Goal: Task Accomplishment & Management: Complete application form

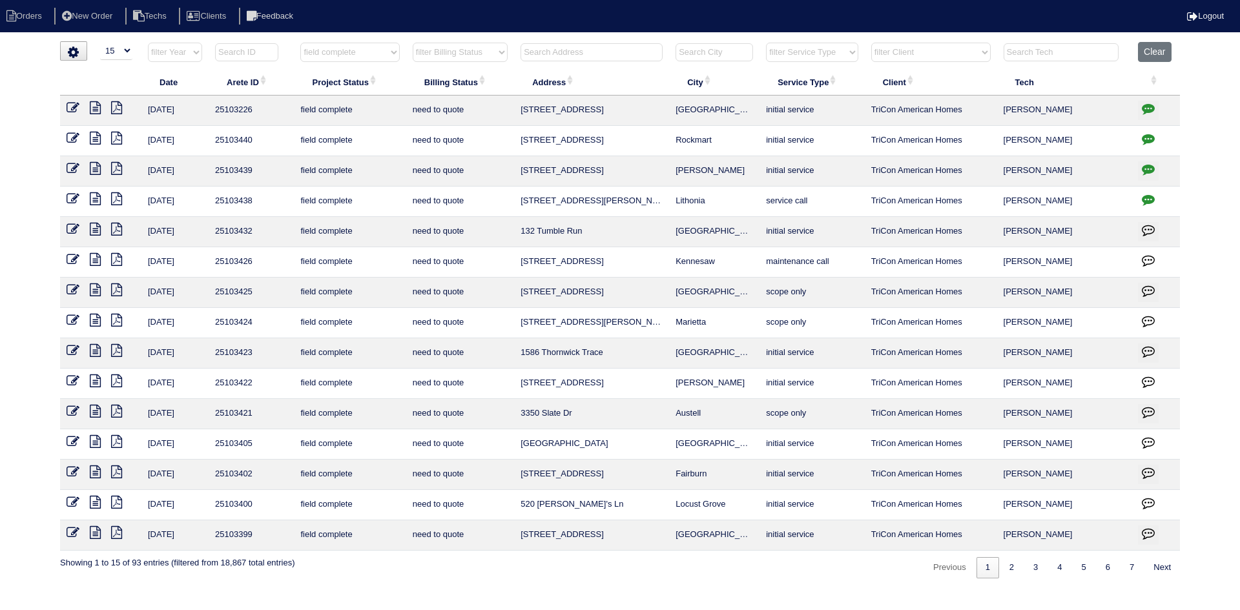
select select "15"
select select "field complete"
select select "need to quote"
click at [70, 198] on icon at bounding box center [73, 198] width 13 height 13
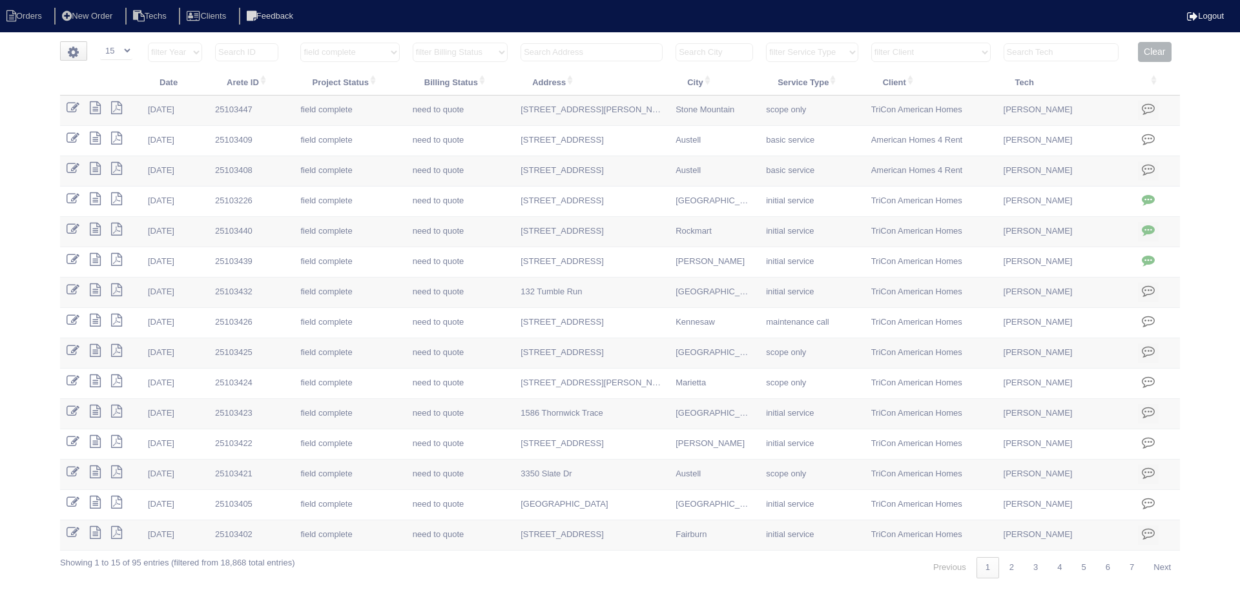
select select "15"
select select "field complete"
select select "need to quote"
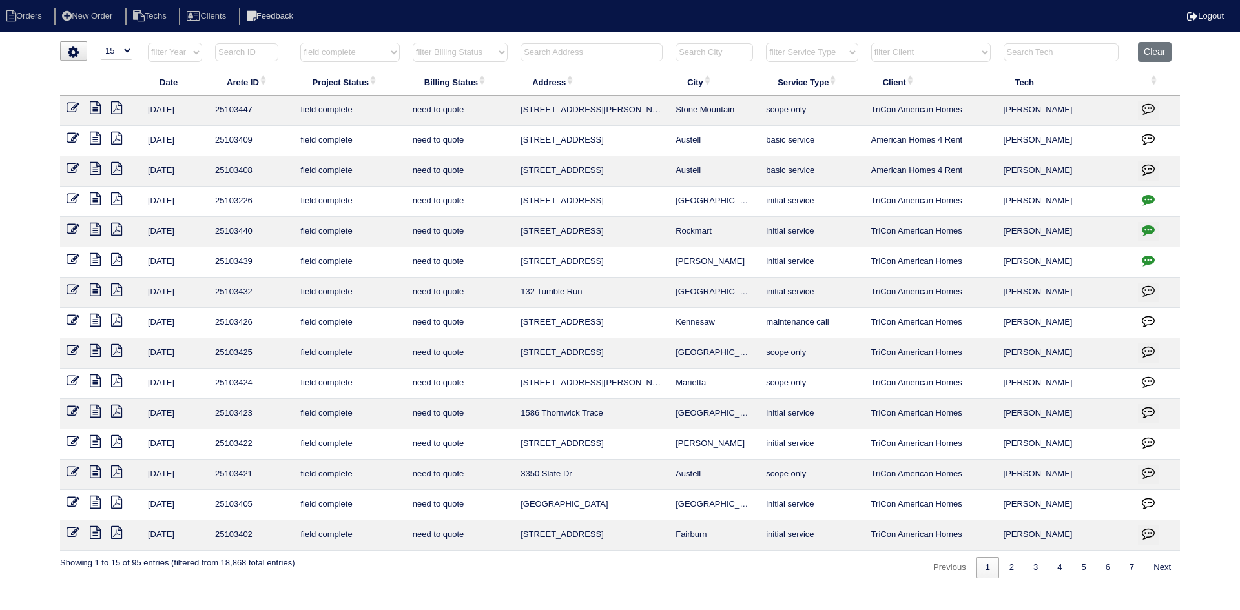
click at [95, 259] on icon at bounding box center [95, 259] width 11 height 13
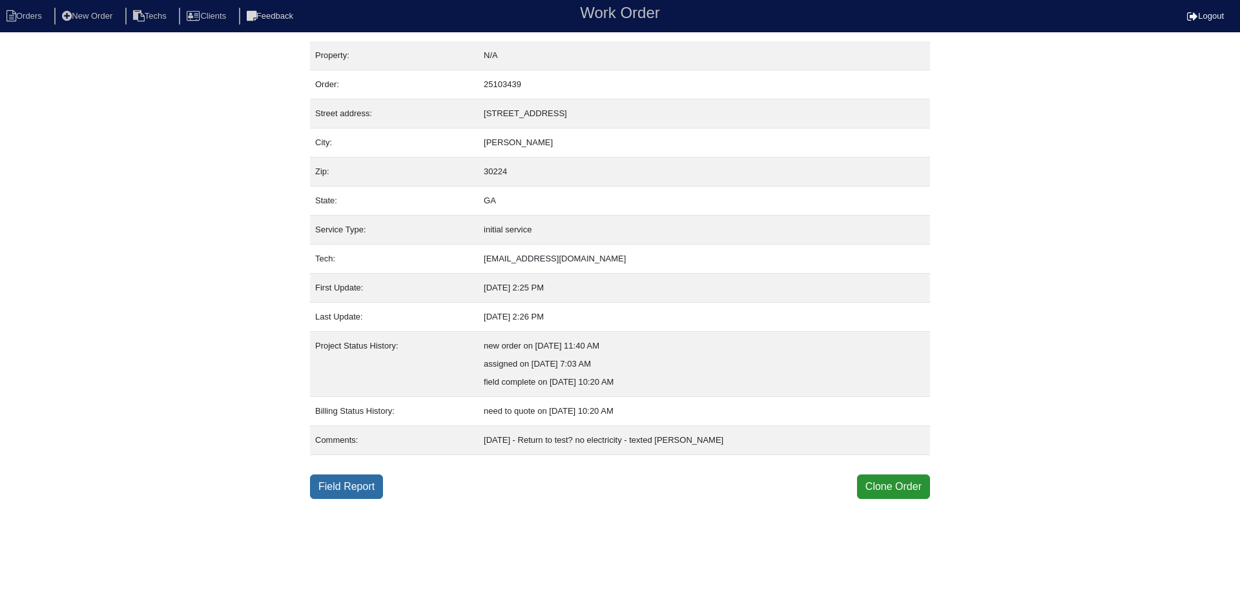
click at [377, 487] on link "Field Report" at bounding box center [346, 487] width 73 height 25
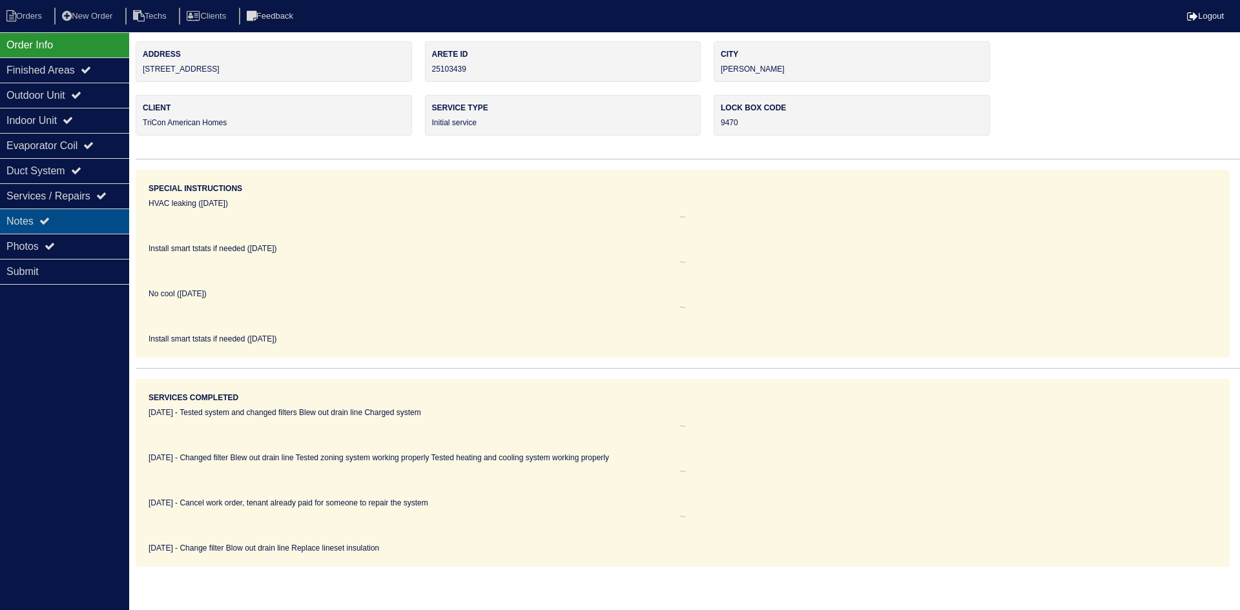
click at [79, 216] on div "Notes" at bounding box center [64, 221] width 129 height 25
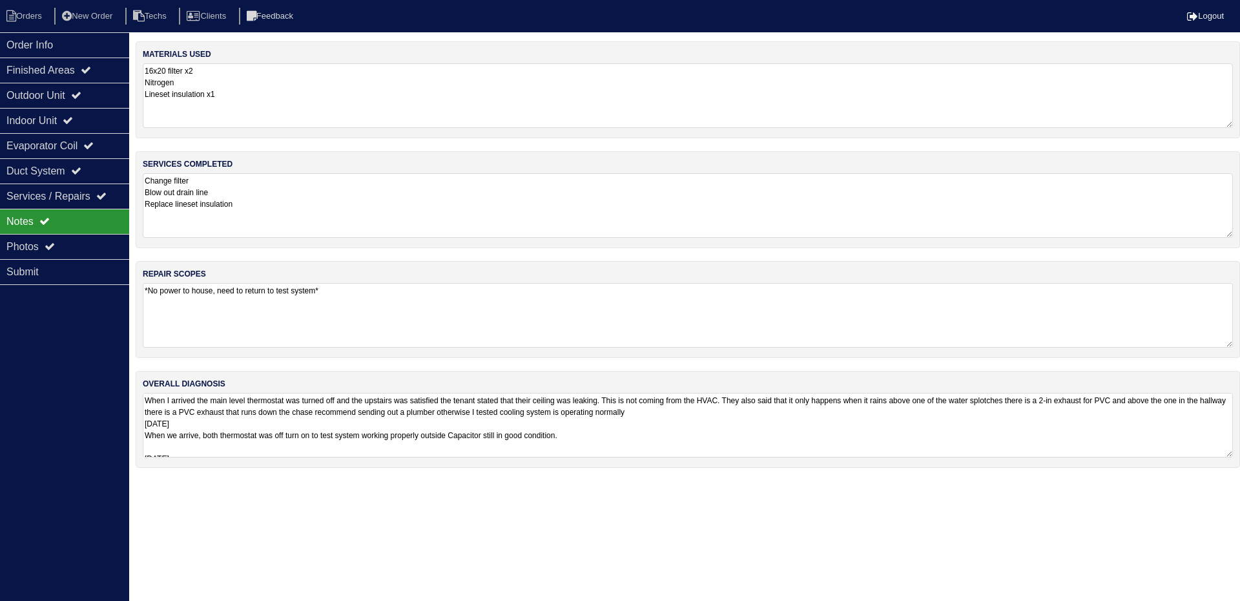
click at [942, 424] on textarea "When I arrived the main level thermostat was turned off and the upstairs was sa…" at bounding box center [688, 425] width 1090 height 65
click at [33, 19] on li "Orders" at bounding box center [26, 16] width 52 height 17
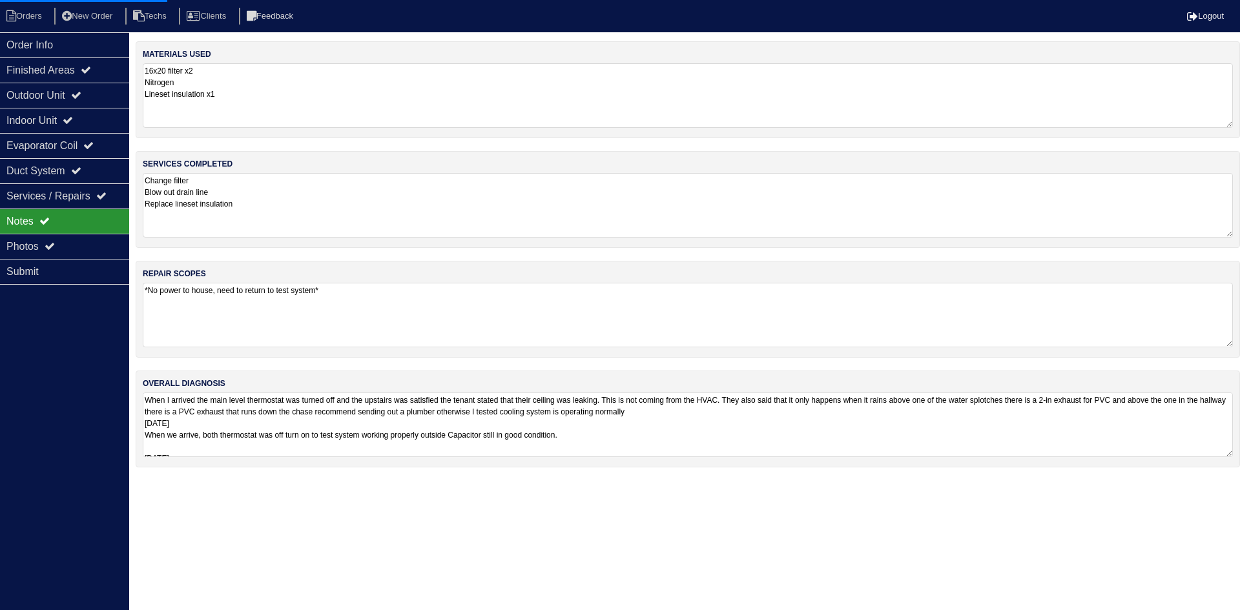
select select "15"
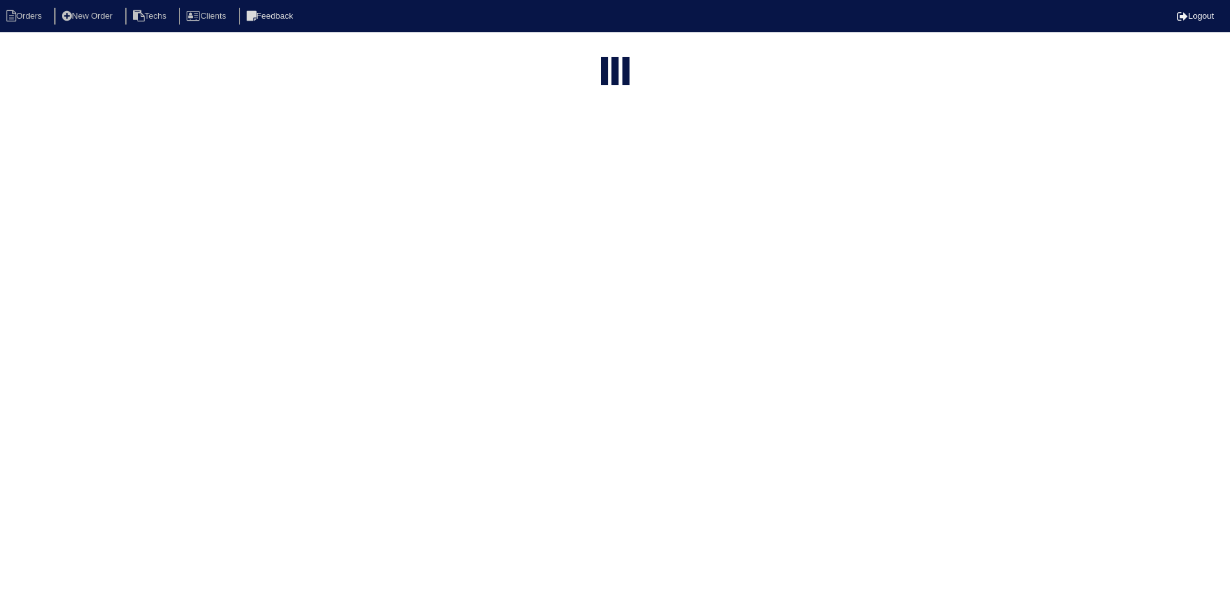
select select "field complete"
select select "need to quote"
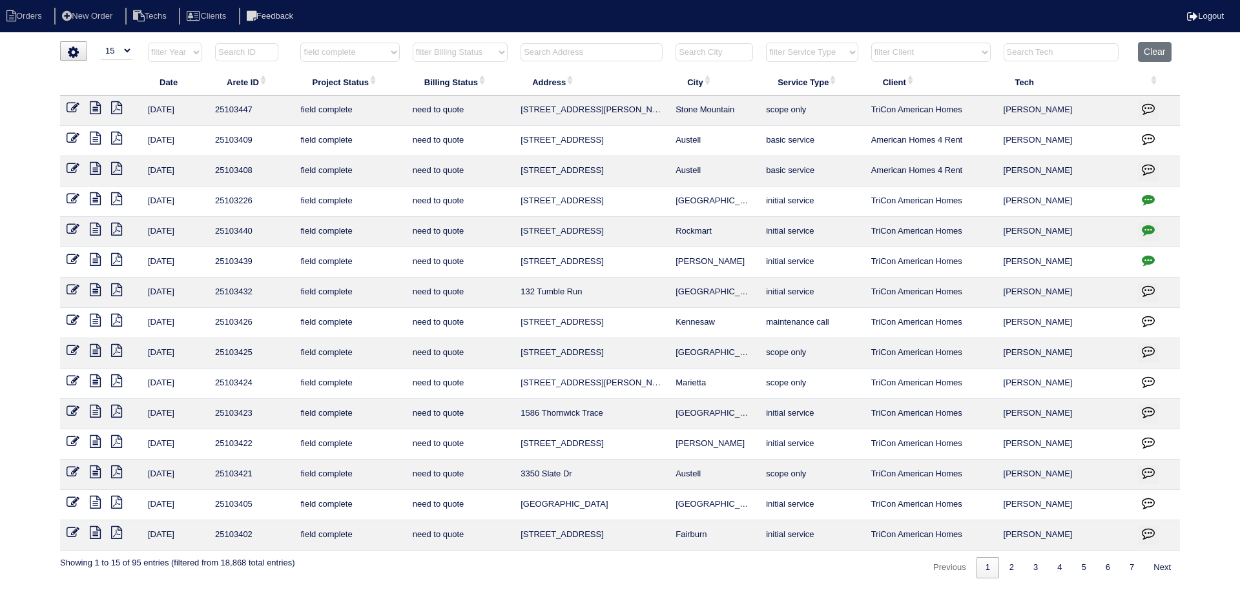
click at [94, 289] on icon at bounding box center [95, 290] width 11 height 13
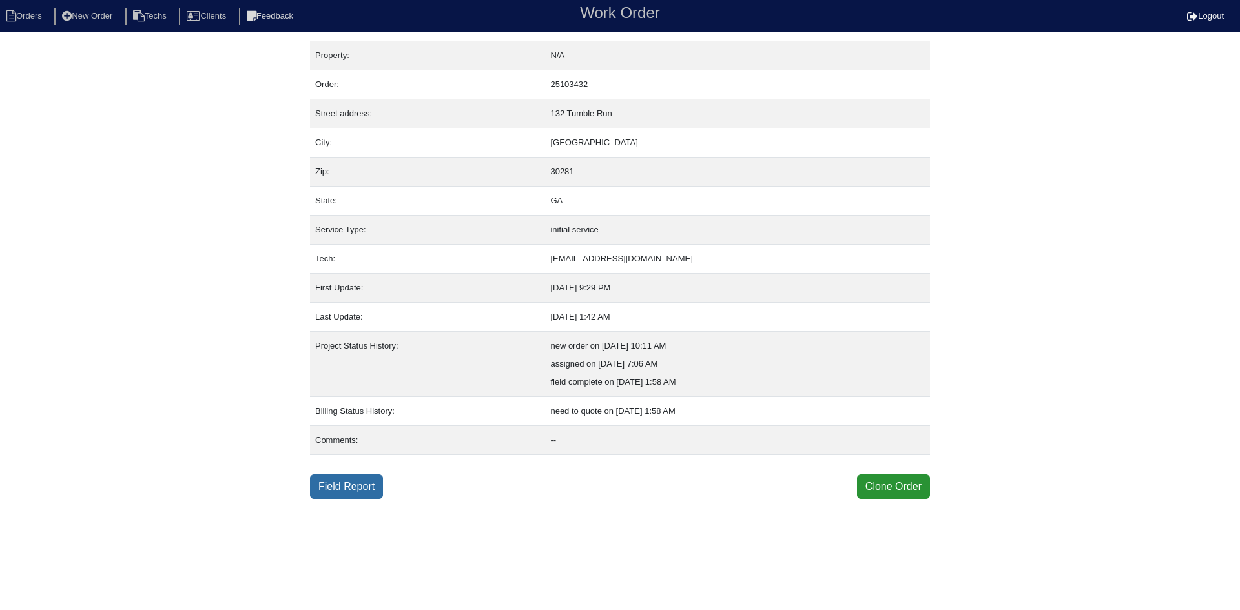
click at [353, 481] on link "Field Report" at bounding box center [346, 487] width 73 height 25
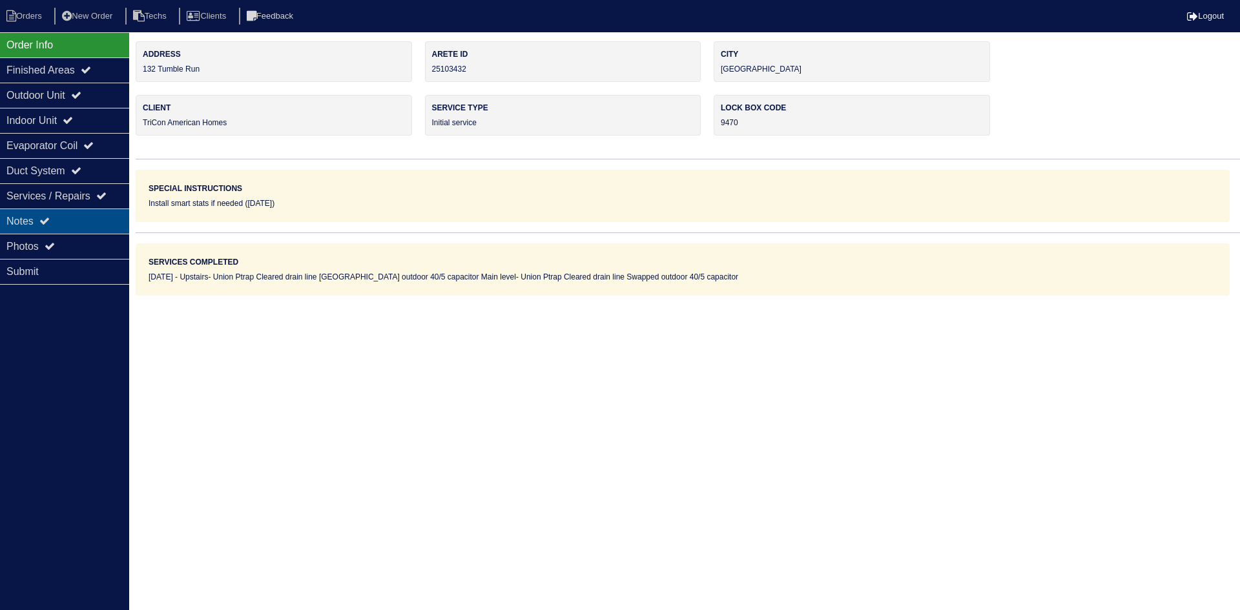
click at [63, 218] on div "Notes" at bounding box center [64, 221] width 129 height 25
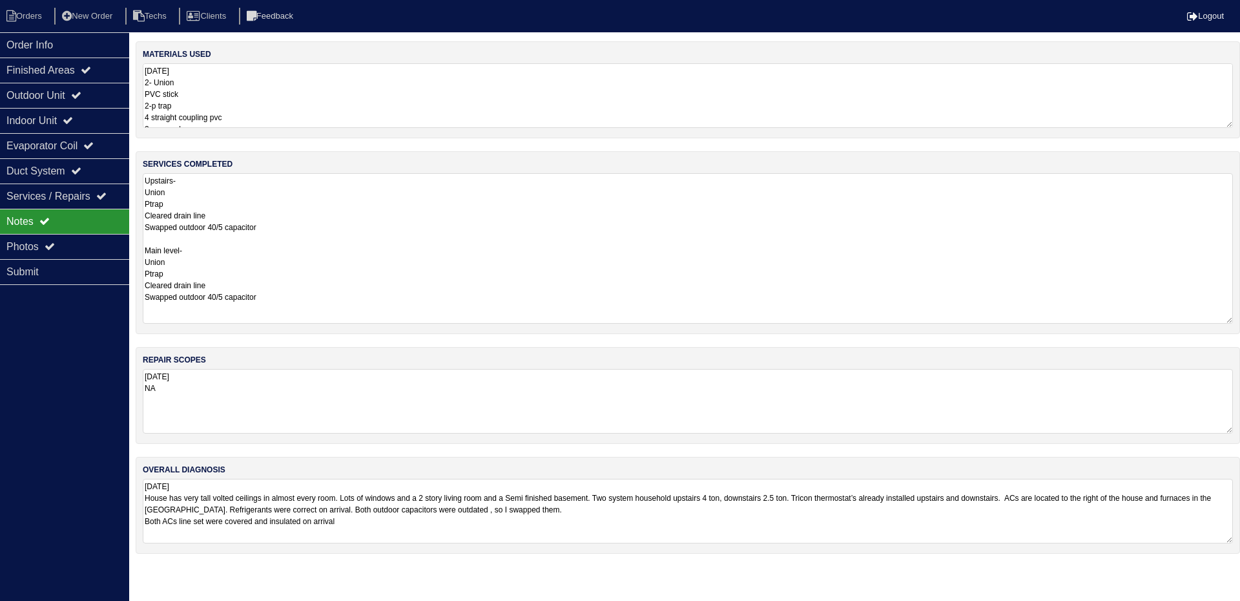
drag, startPoint x: 1229, startPoint y: 235, endPoint x: 1238, endPoint y: 320, distance: 85.7
click at [1238, 321] on div "services completed Upstairs- Union Ptrap Cleared drain line Swapped outdoor 40/…" at bounding box center [688, 242] width 1104 height 183
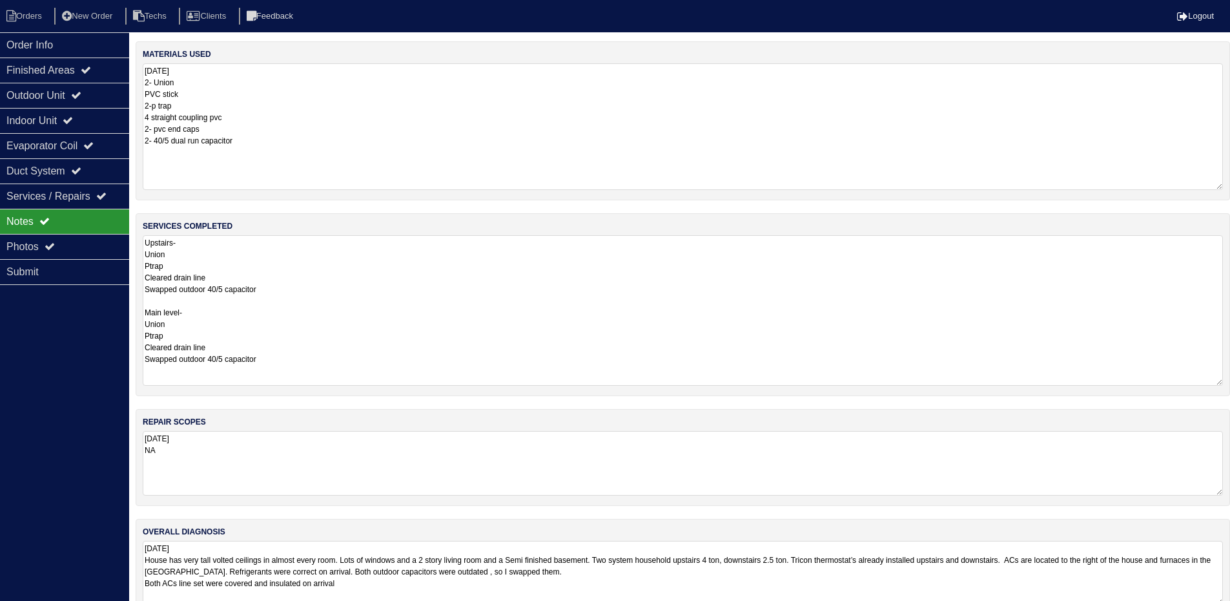
drag, startPoint x: 1229, startPoint y: 122, endPoint x: 1235, endPoint y: 184, distance: 62.3
click at [1230, 184] on html "Orders New Order Techs Clients Feedback Logout Orders New Order Users Clients M…" at bounding box center [615, 314] width 1230 height 628
click at [81, 94] on icon at bounding box center [76, 95] width 10 height 10
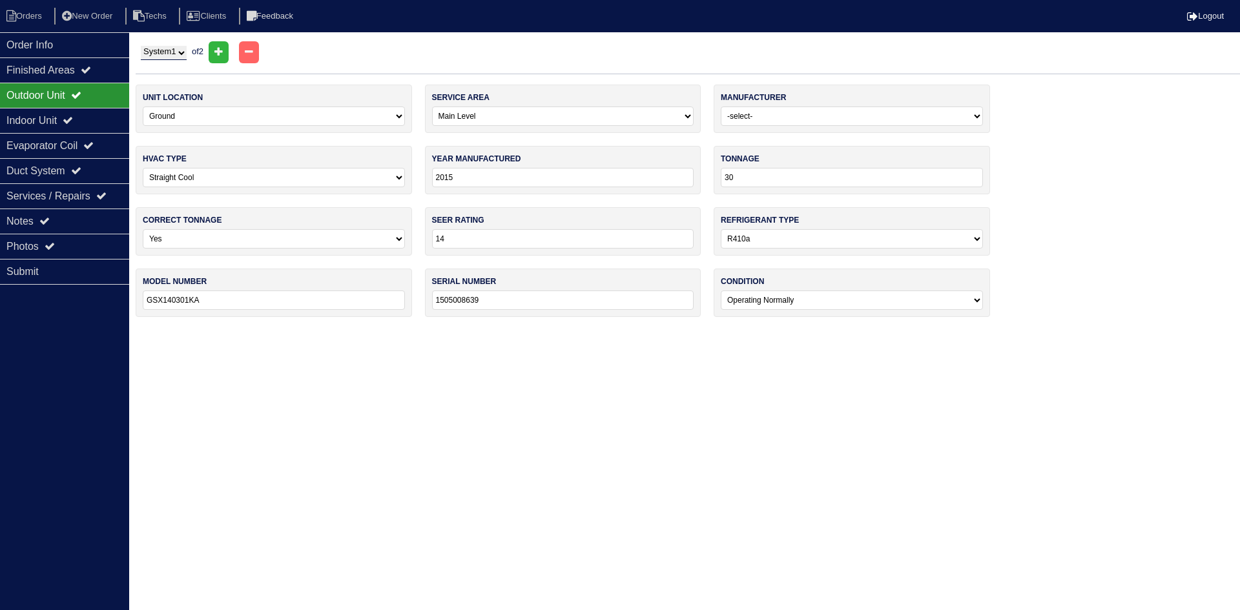
drag, startPoint x: 68, startPoint y: 119, endPoint x: 63, endPoint y: 107, distance: 13.3
click at [68, 119] on div "Indoor Unit" at bounding box center [64, 120] width 129 height 25
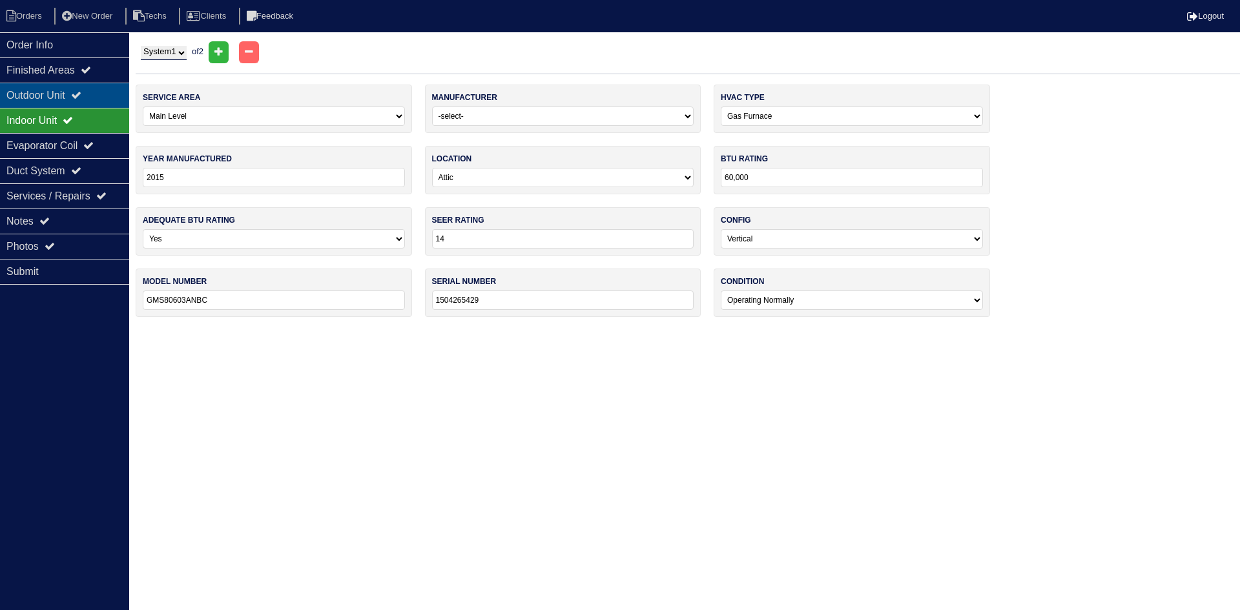
click at [59, 98] on div "Outdoor Unit" at bounding box center [64, 95] width 129 height 25
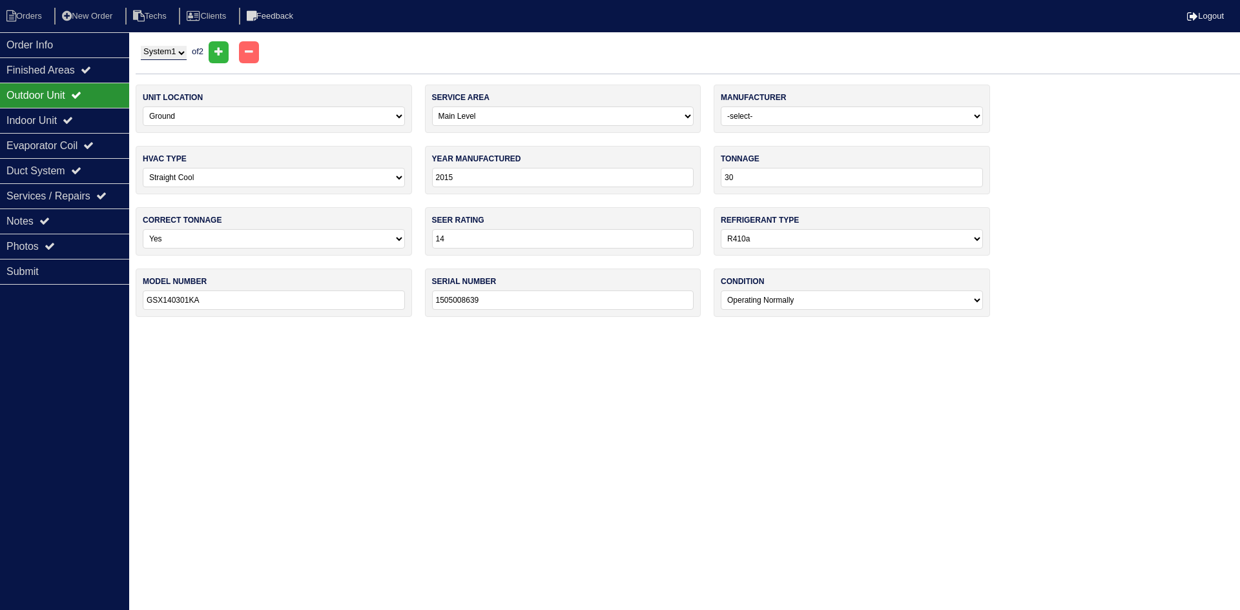
click at [170, 57] on select "System 1 System 2" at bounding box center [164, 53] width 46 height 14
select select "2"
click at [141, 46] on select "System 1 System 2" at bounding box center [164, 53] width 46 height 14
select select "1"
type input "48"
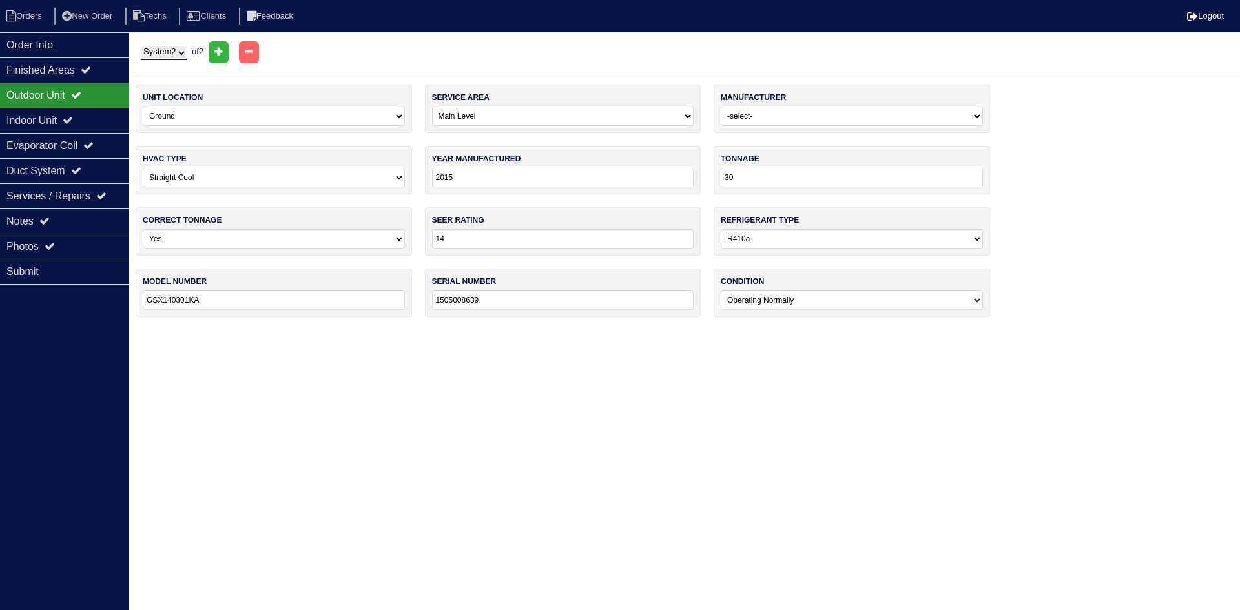
type input "GSX140481KA"
type input "1506667367"
click at [30, 115] on div "Indoor Unit" at bounding box center [64, 120] width 129 height 25
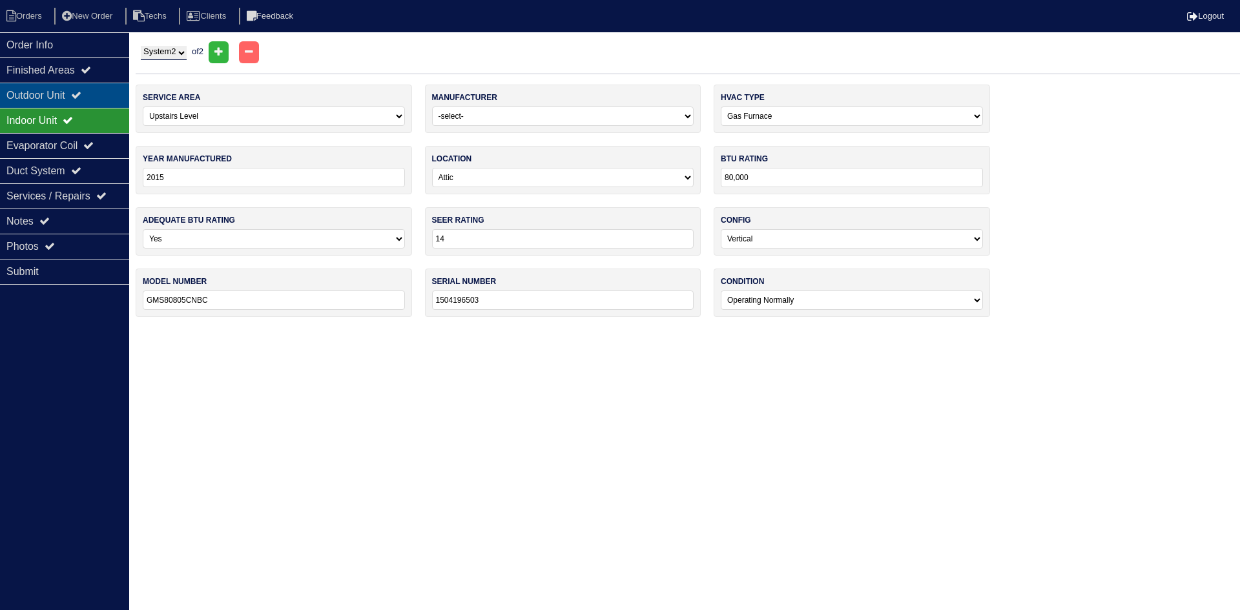
click at [37, 92] on div "Outdoor Unit" at bounding box center [64, 95] width 129 height 25
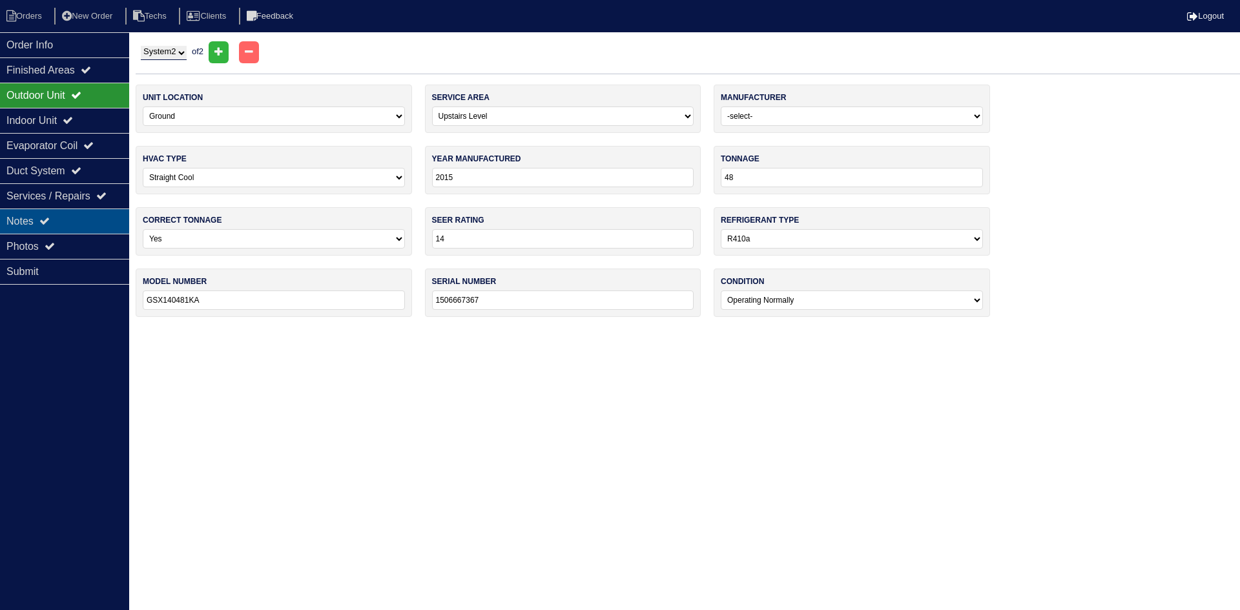
click at [62, 214] on div "Notes" at bounding box center [64, 221] width 129 height 25
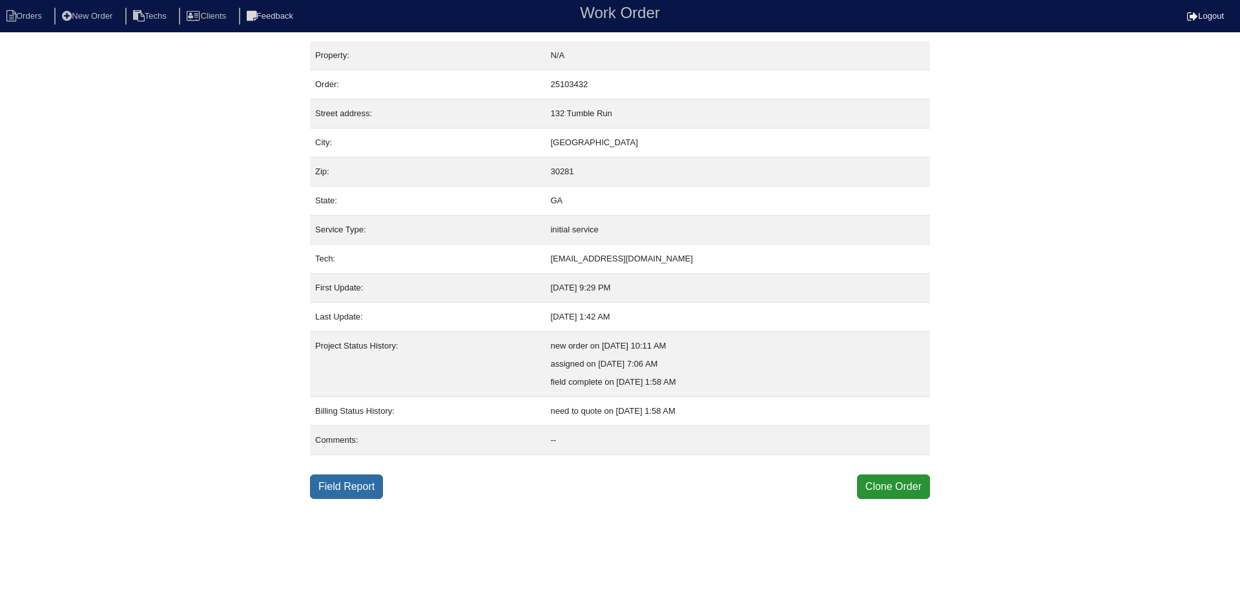
click at [352, 488] on link "Field Report" at bounding box center [346, 487] width 73 height 25
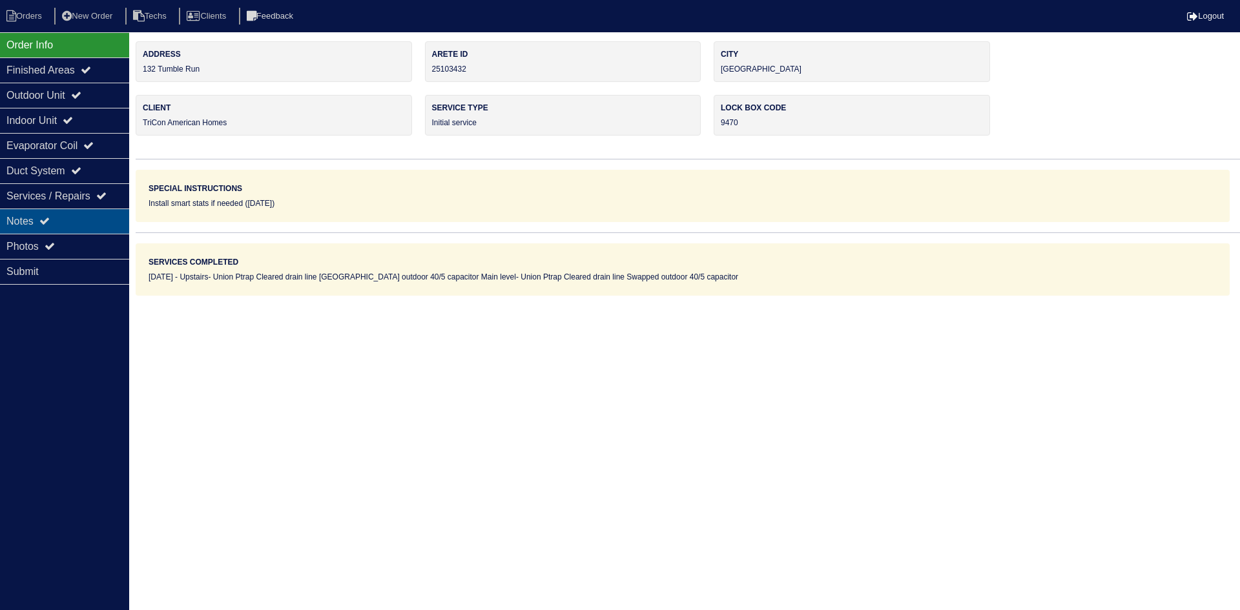
click at [86, 211] on div "Notes" at bounding box center [64, 221] width 129 height 25
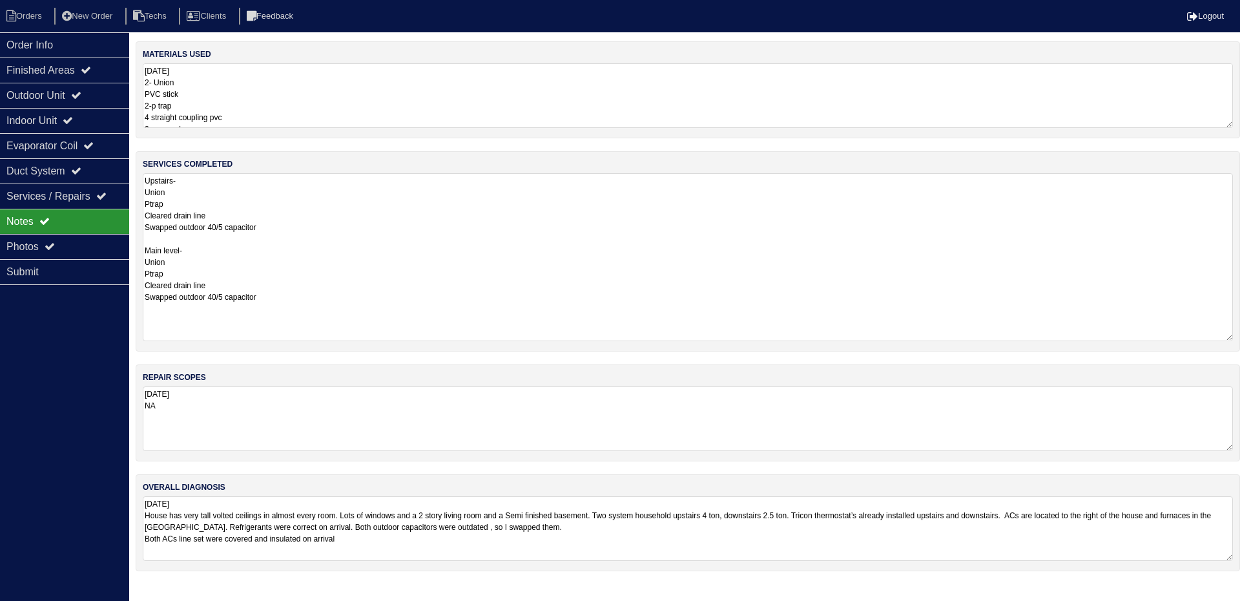
drag, startPoint x: 1226, startPoint y: 232, endPoint x: 1239, endPoint y: 336, distance: 104.1
click at [1239, 336] on div "services completed Upstairs- Union Ptrap Cleared drain line Swapped outdoor 40/…" at bounding box center [688, 251] width 1104 height 200
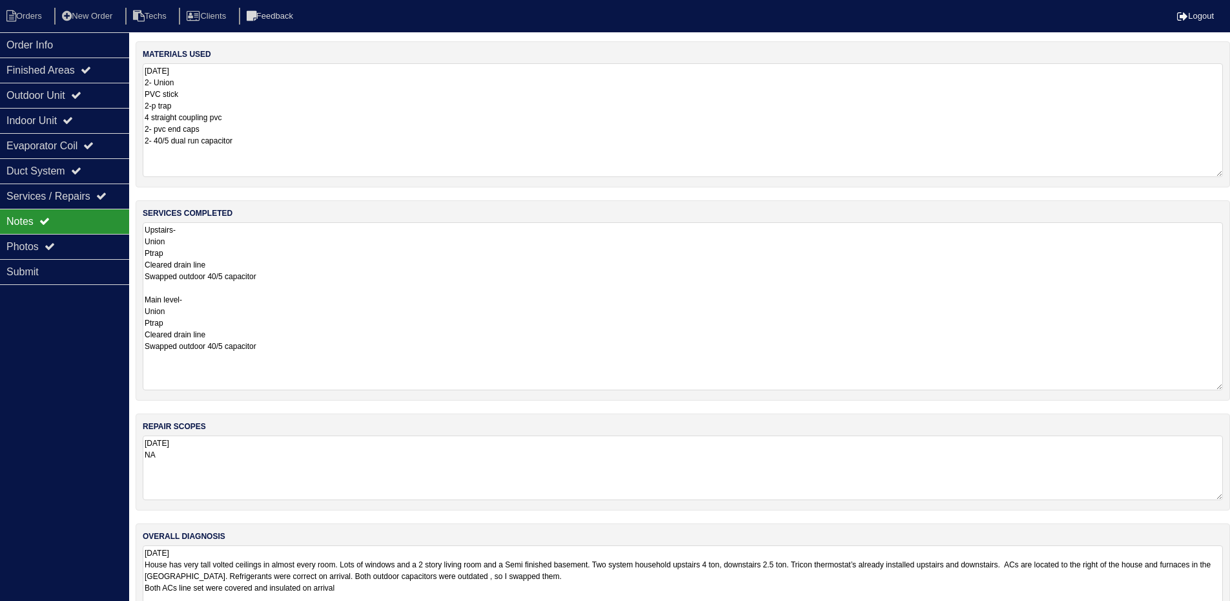
drag, startPoint x: 1228, startPoint y: 125, endPoint x: 1238, endPoint y: 174, distance: 50.0
click at [1230, 174] on html "Orders New Order Techs Clients Feedback Logout Orders New Order Users Clients M…" at bounding box center [615, 316] width 1230 height 633
click at [43, 161] on div "Duct System" at bounding box center [64, 170] width 129 height 25
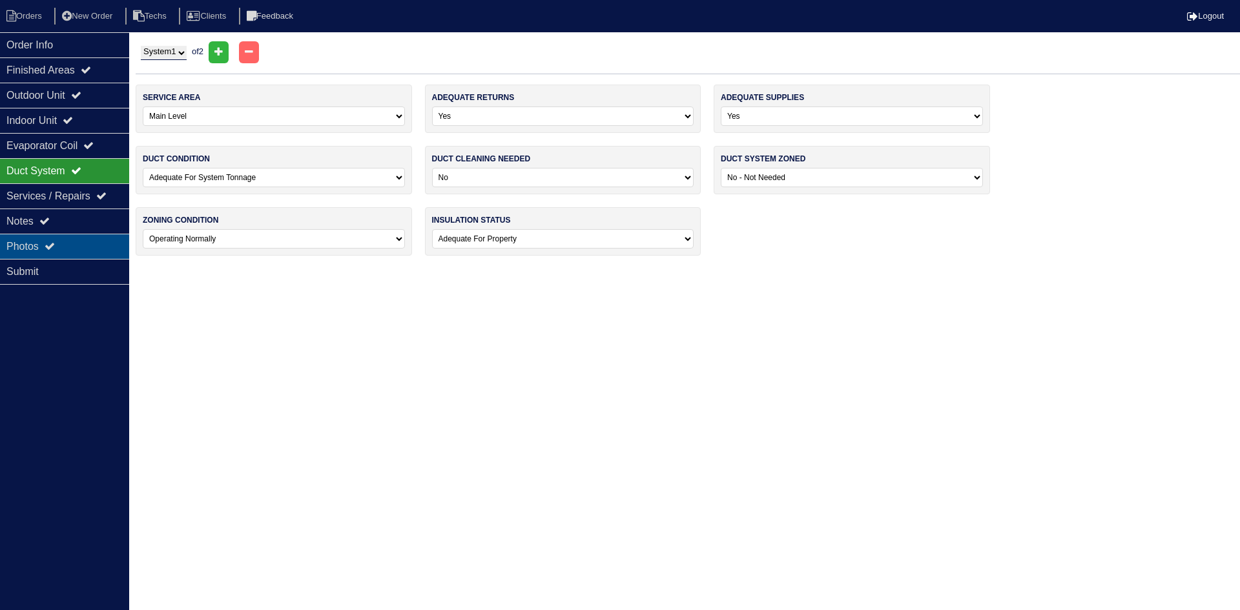
click at [93, 249] on div "Photos" at bounding box center [64, 246] width 129 height 25
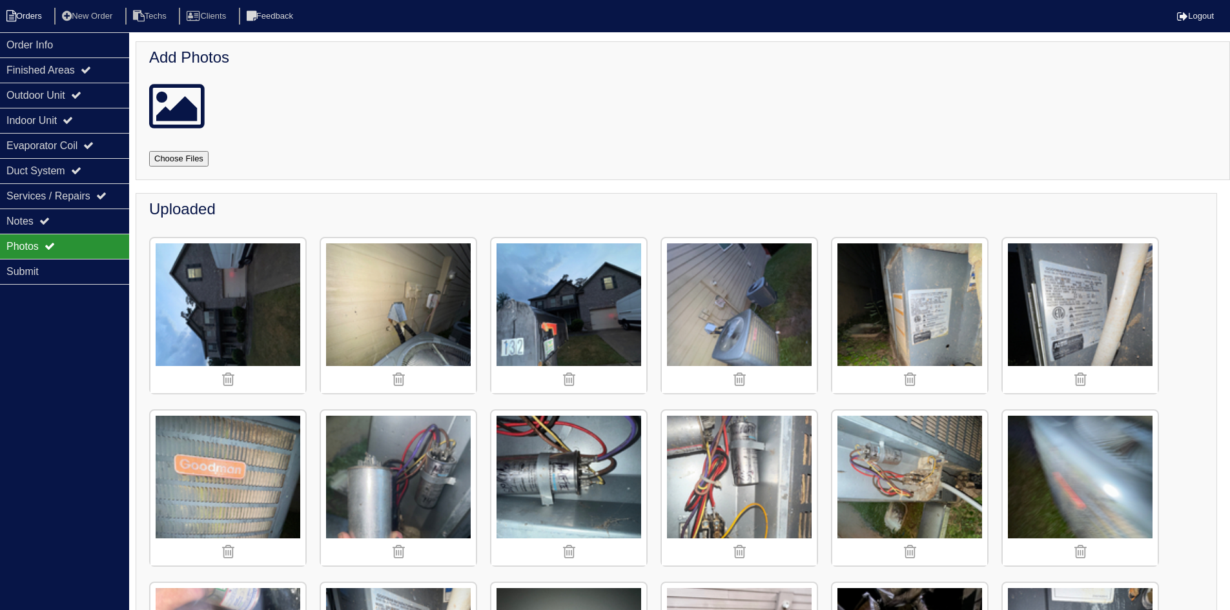
click at [36, 10] on li "Orders" at bounding box center [26, 16] width 52 height 17
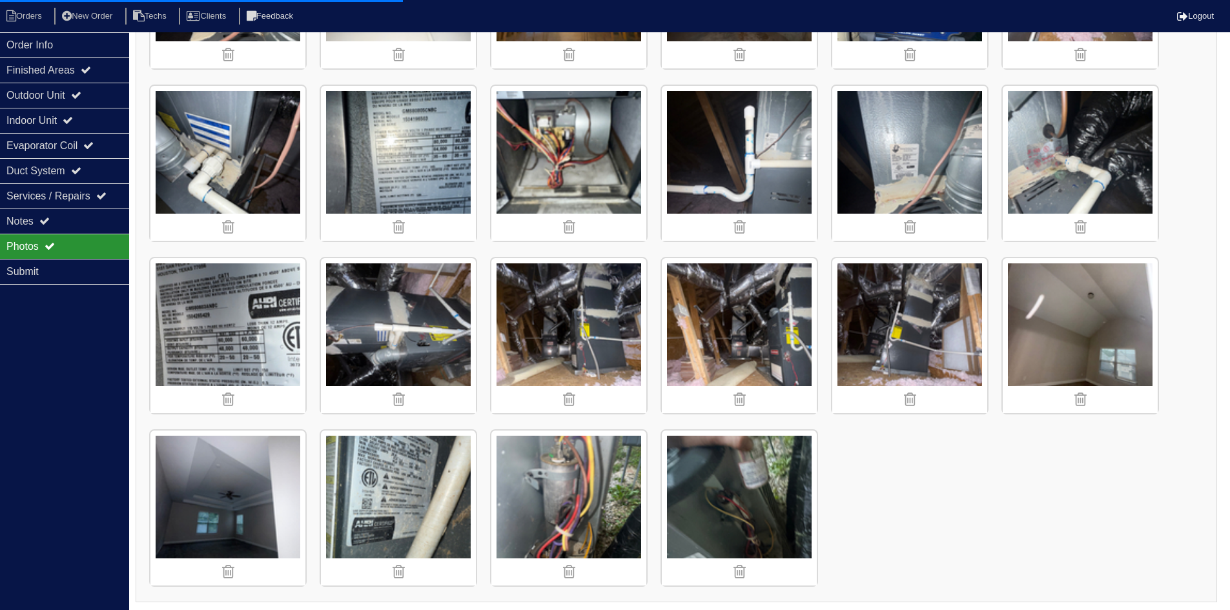
scroll to position [843, 0]
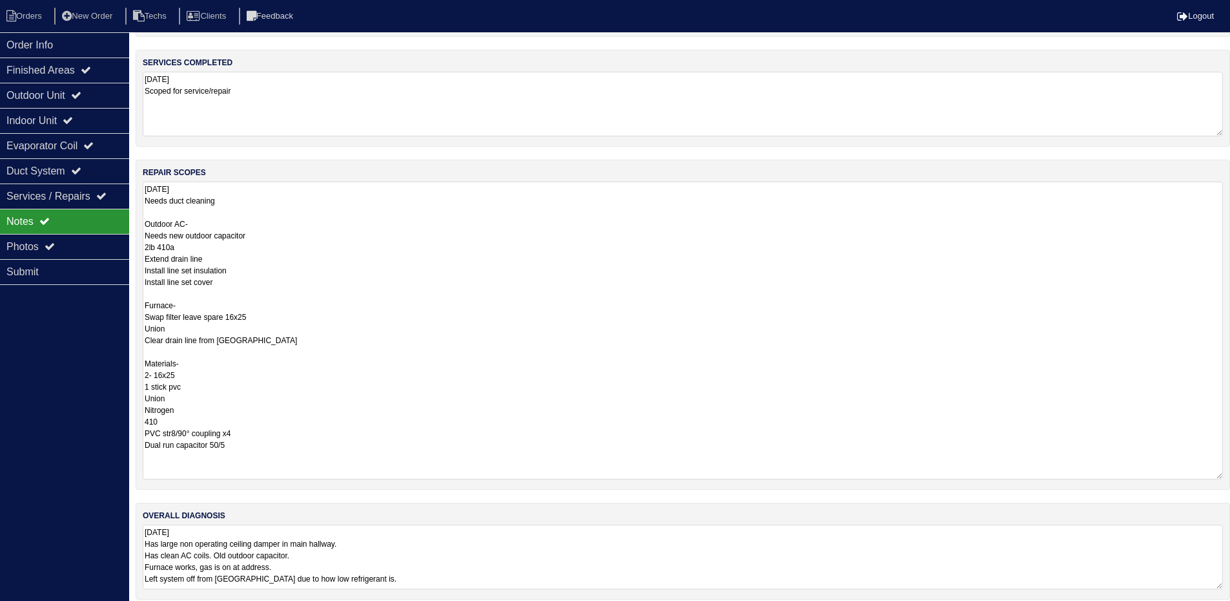
scroll to position [113, 0]
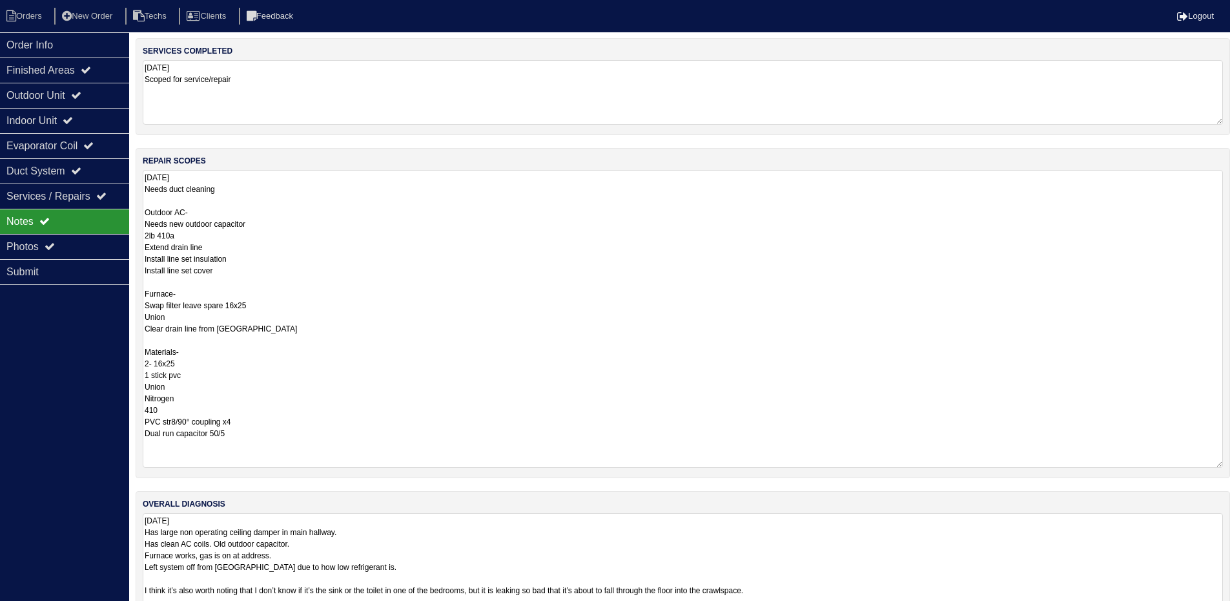
drag, startPoint x: 1221, startPoint y: 573, endPoint x: 1106, endPoint y: 572, distance: 115.0
click at [1230, 600] on html "Orders New Order Techs Clients Feedback Logout Orders New Order Users Clients M…" at bounding box center [615, 277] width 1230 height 781
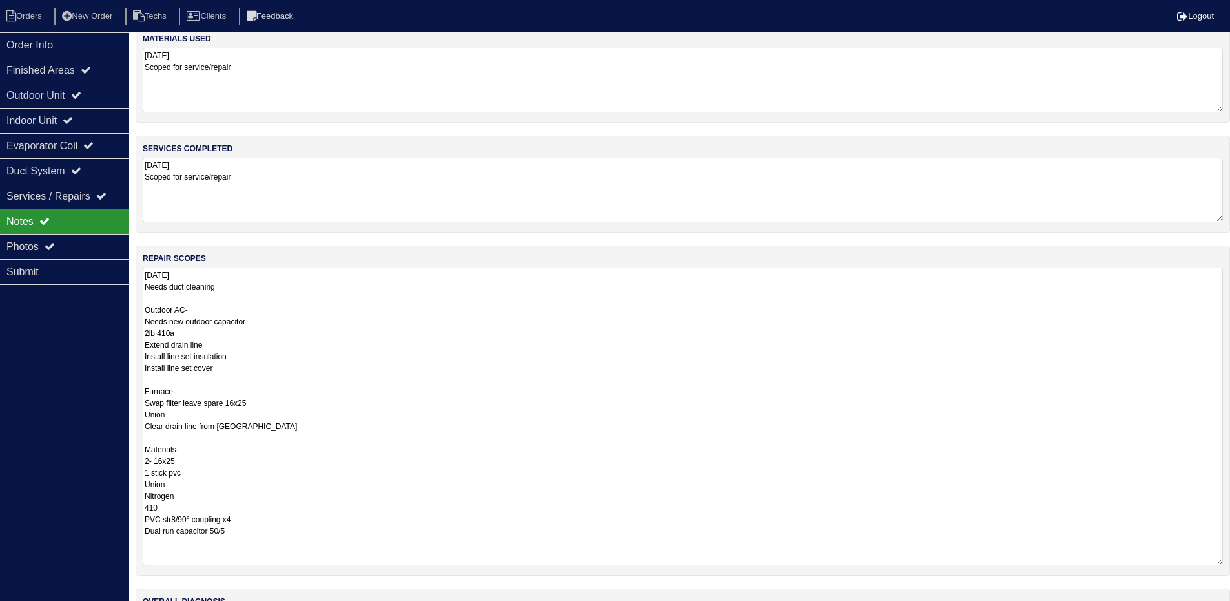
scroll to position [0, 0]
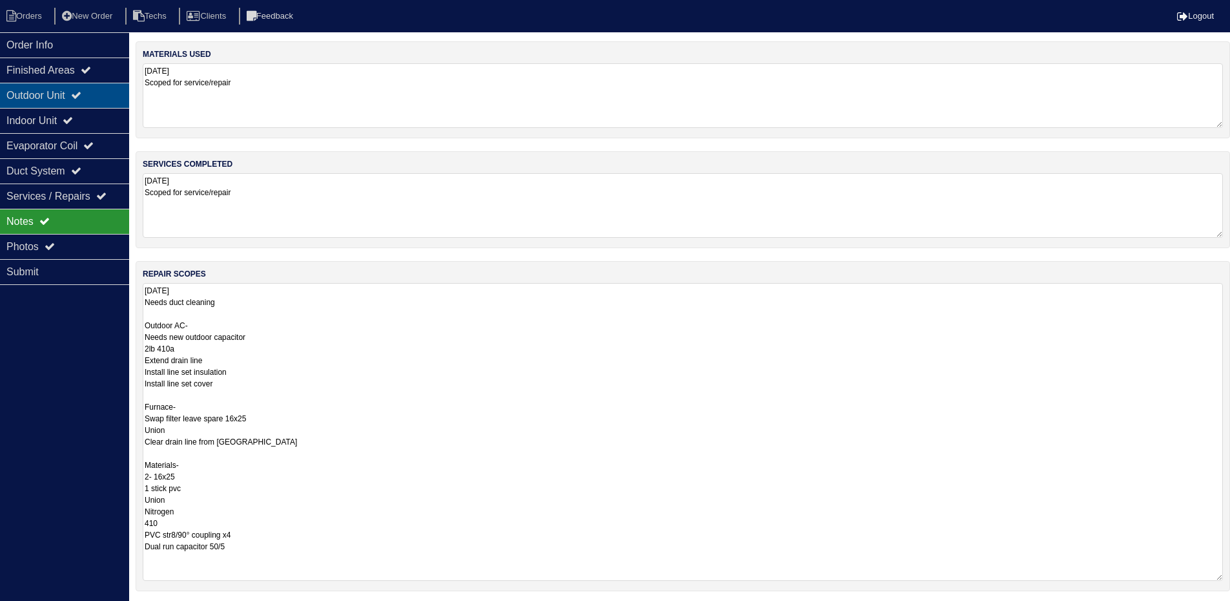
click at [94, 92] on div "Outdoor Unit" at bounding box center [64, 95] width 129 height 25
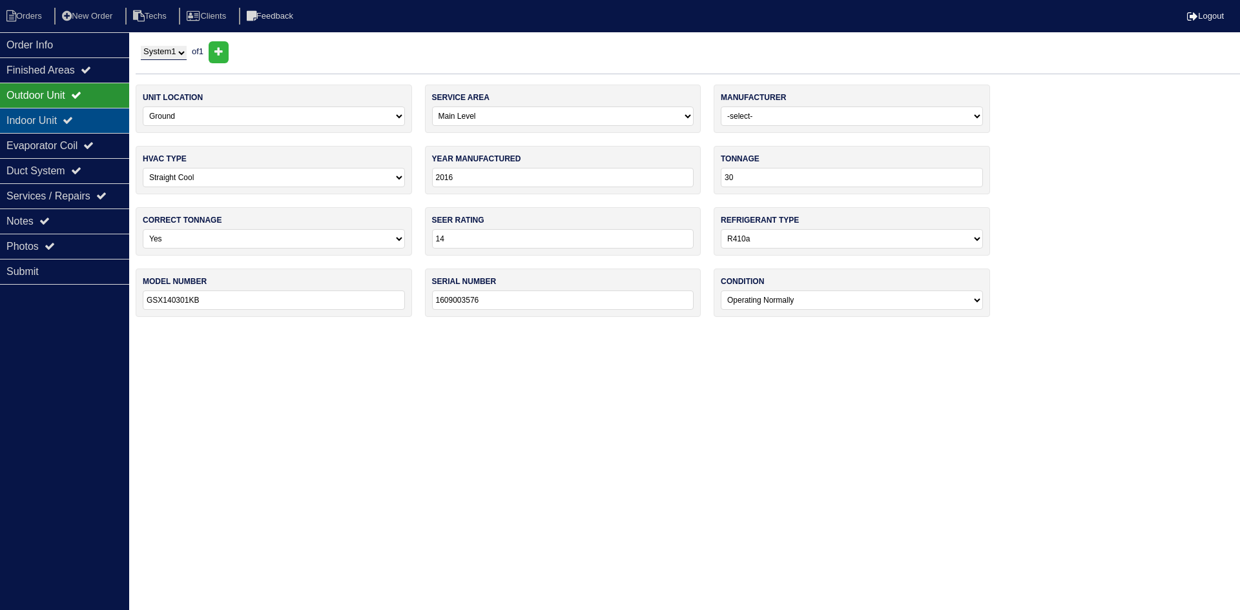
click at [90, 114] on div "Indoor Unit" at bounding box center [64, 120] width 129 height 25
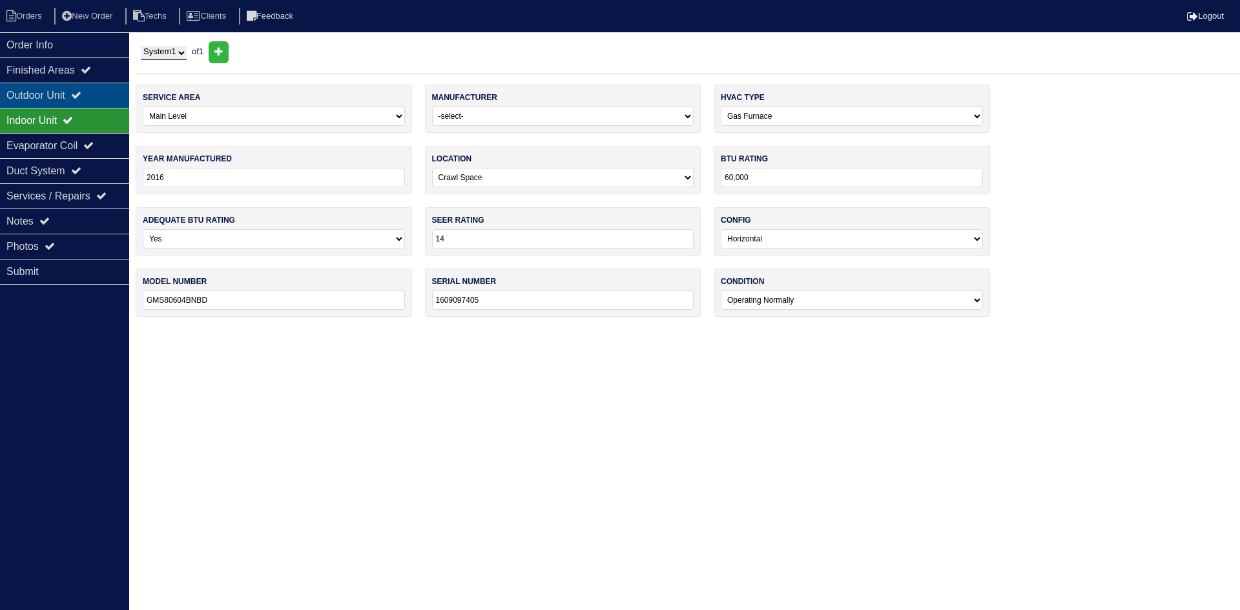
click at [85, 103] on div "Outdoor Unit" at bounding box center [64, 95] width 129 height 25
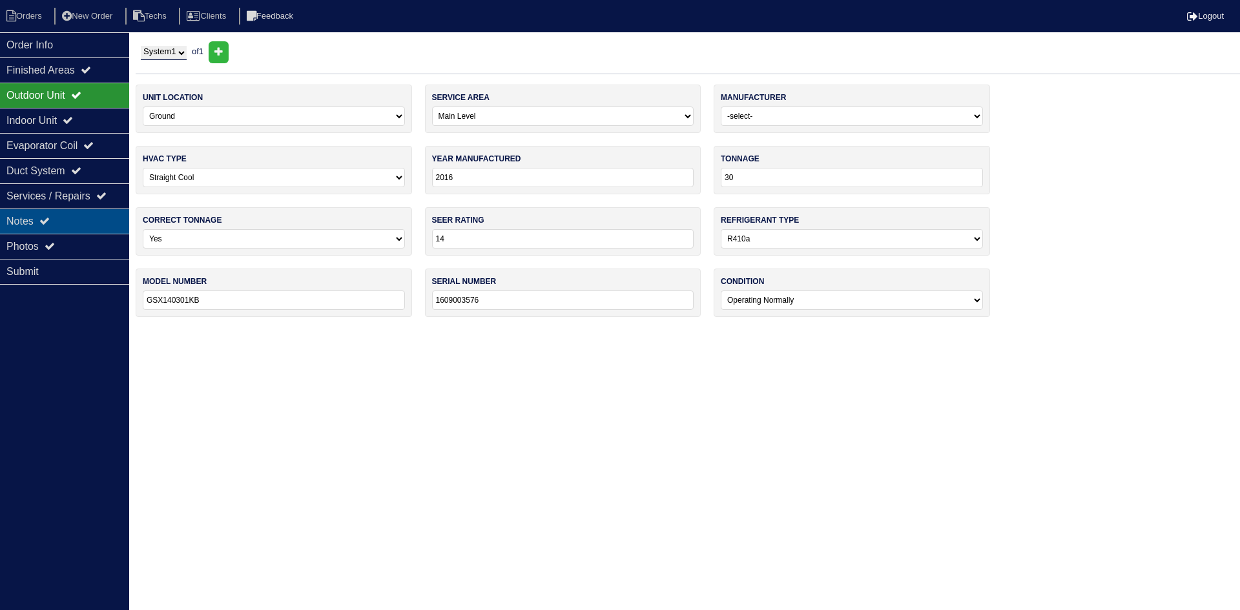
click at [81, 222] on div "Notes" at bounding box center [64, 221] width 129 height 25
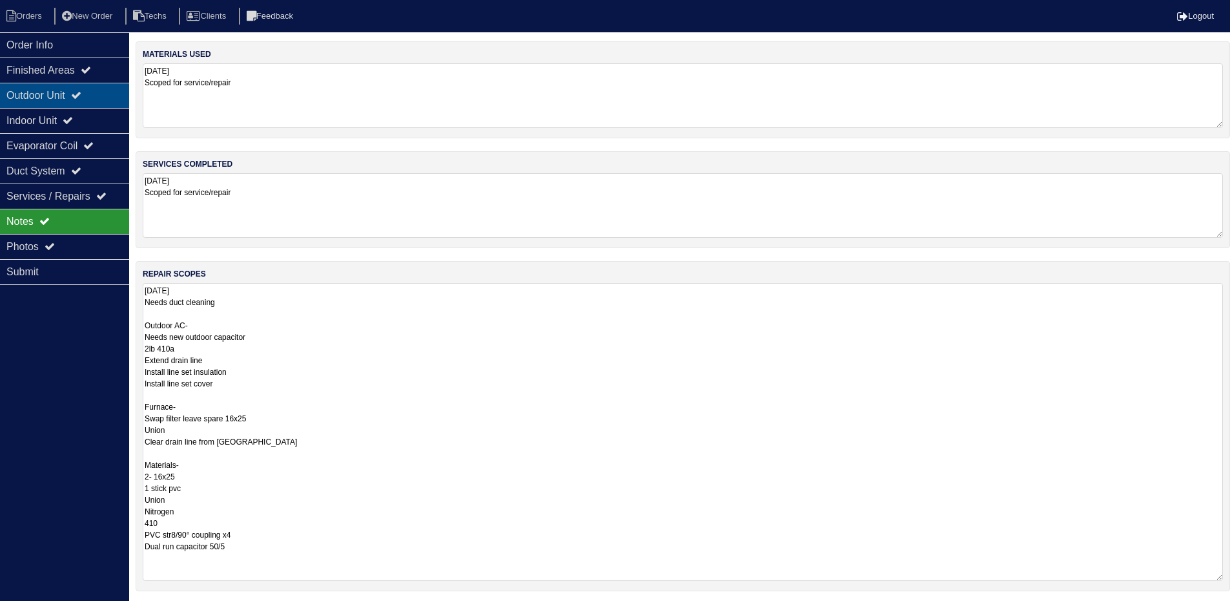
click at [79, 99] on div "Outdoor Unit" at bounding box center [64, 95] width 129 height 25
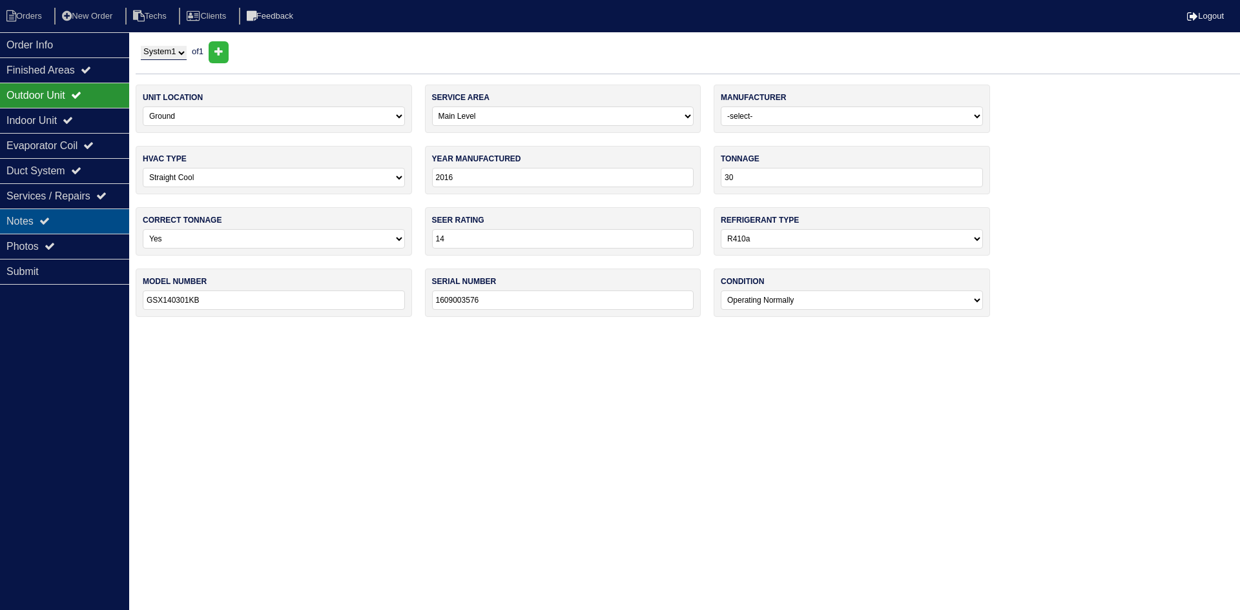
click at [36, 221] on div "Notes" at bounding box center [64, 221] width 129 height 25
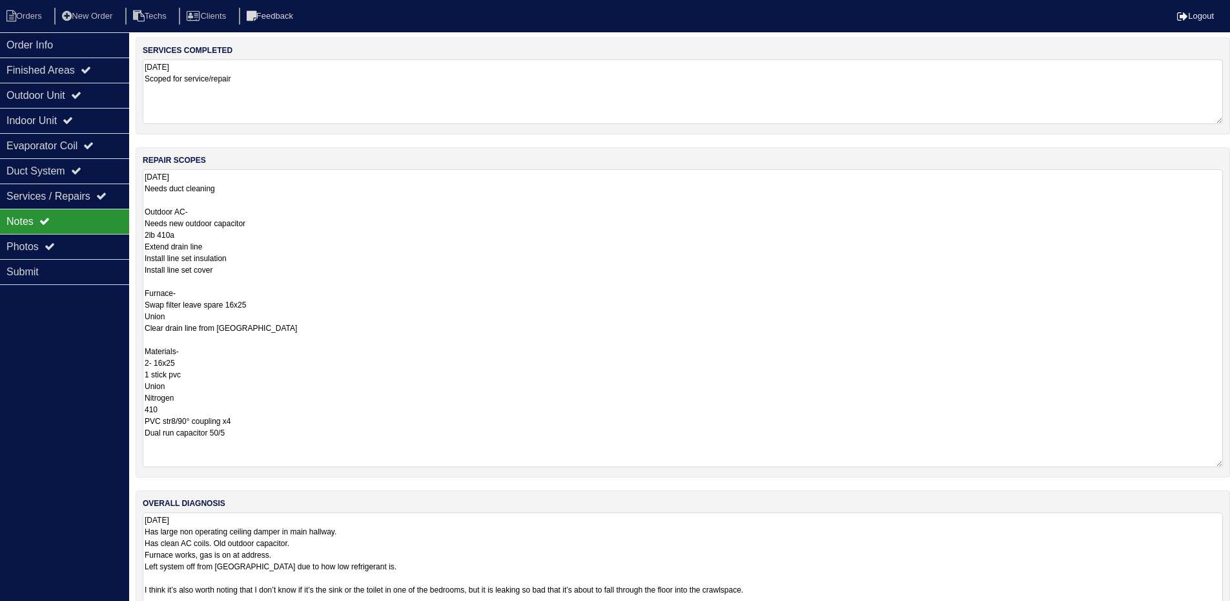
scroll to position [129, 0]
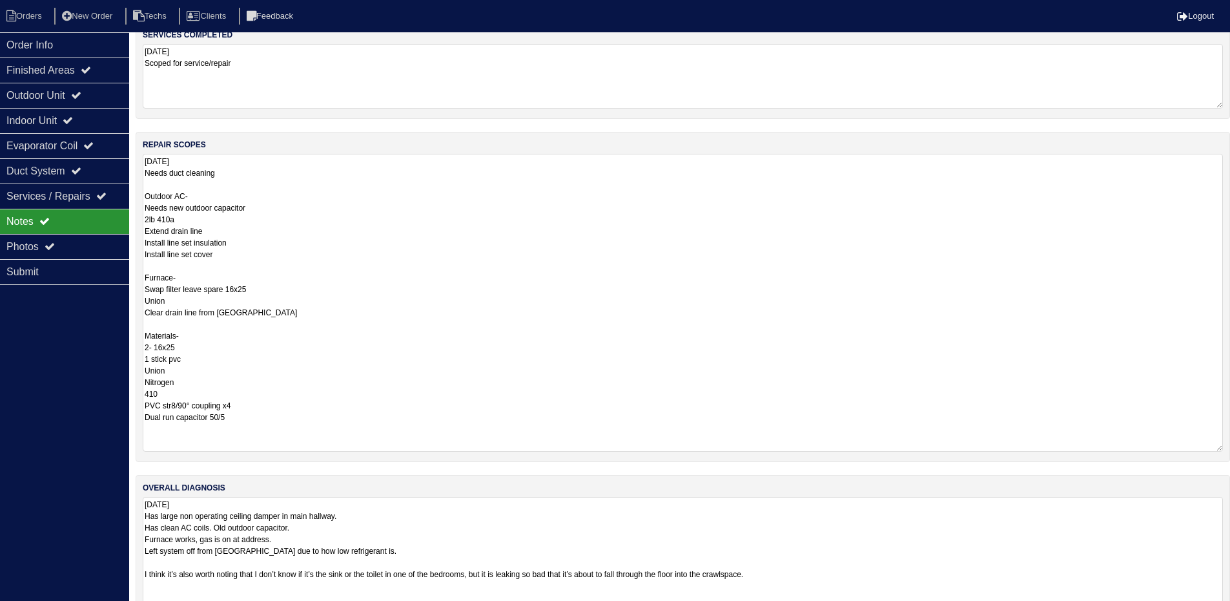
click at [225, 256] on textarea "[DATE] Needs duct cleaning Outdoor AC- Needs new outdoor capacitor 2lb 410a Ext…" at bounding box center [683, 303] width 1080 height 298
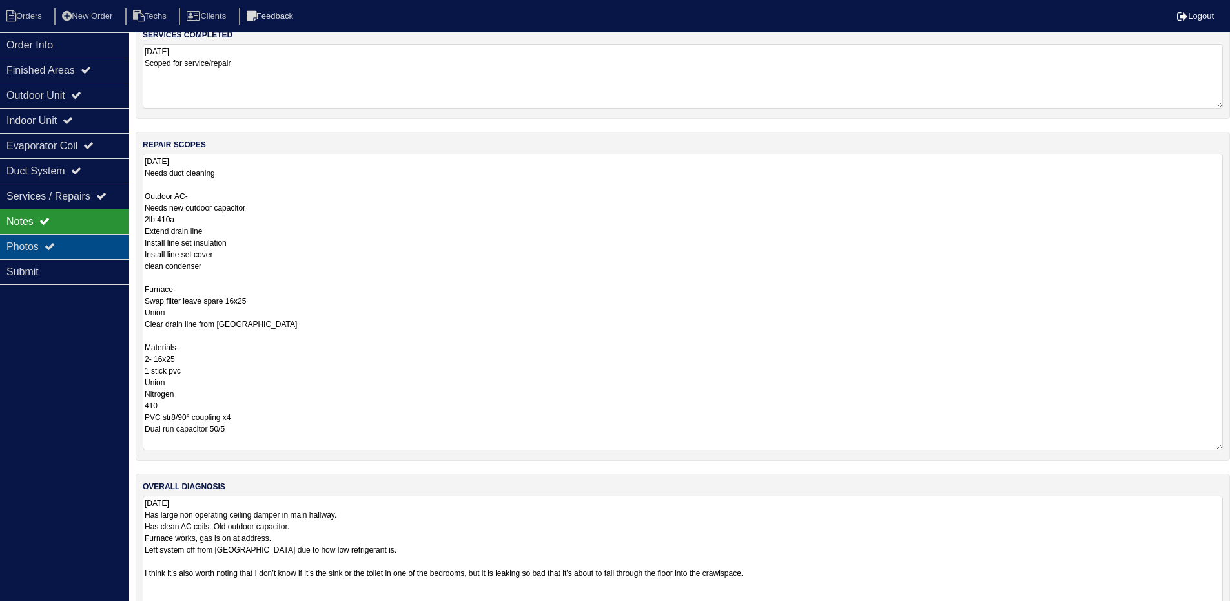
scroll to position [0, 0]
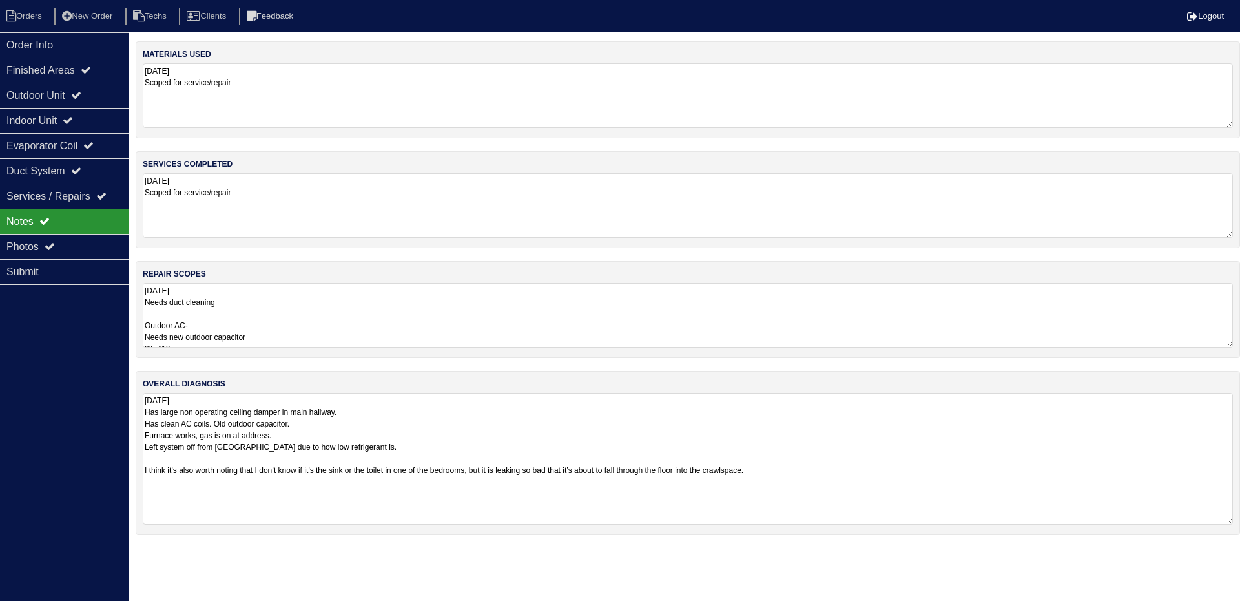
click at [1212, 223] on textarea "[DATE] Scoped for service/repair" at bounding box center [688, 205] width 1090 height 65
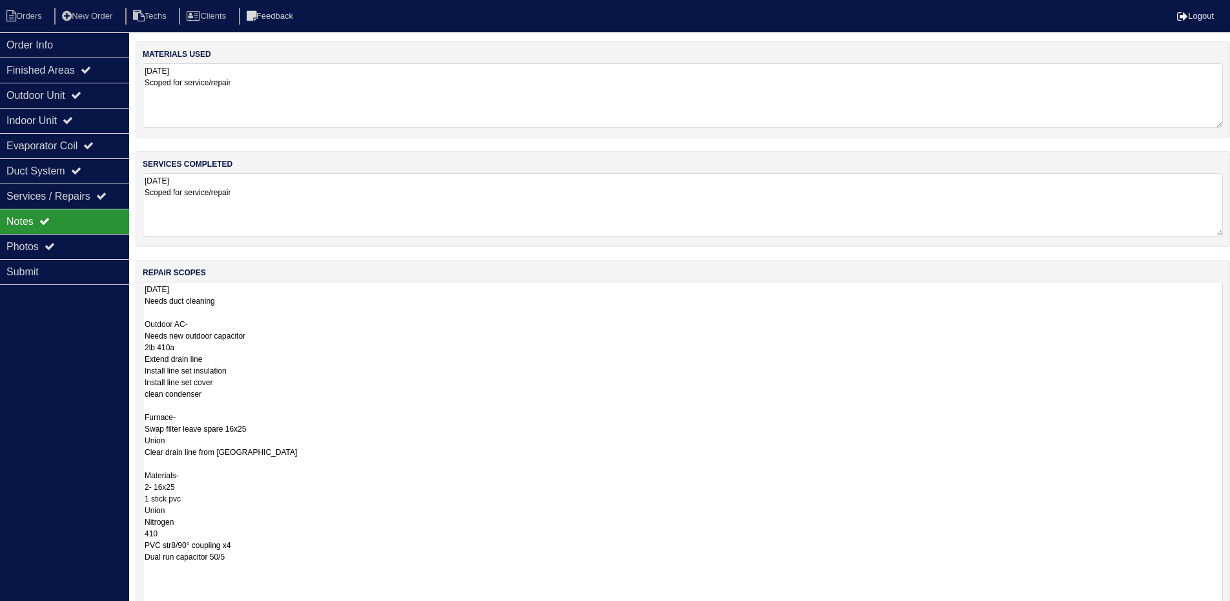
drag, startPoint x: 1230, startPoint y: 342, endPoint x: 927, endPoint y: 568, distance: 378.4
click at [1230, 600] on html "Orders New Order Techs Clients Feedback Logout Orders New Order Users Clients M…" at bounding box center [615, 422] width 1230 height 845
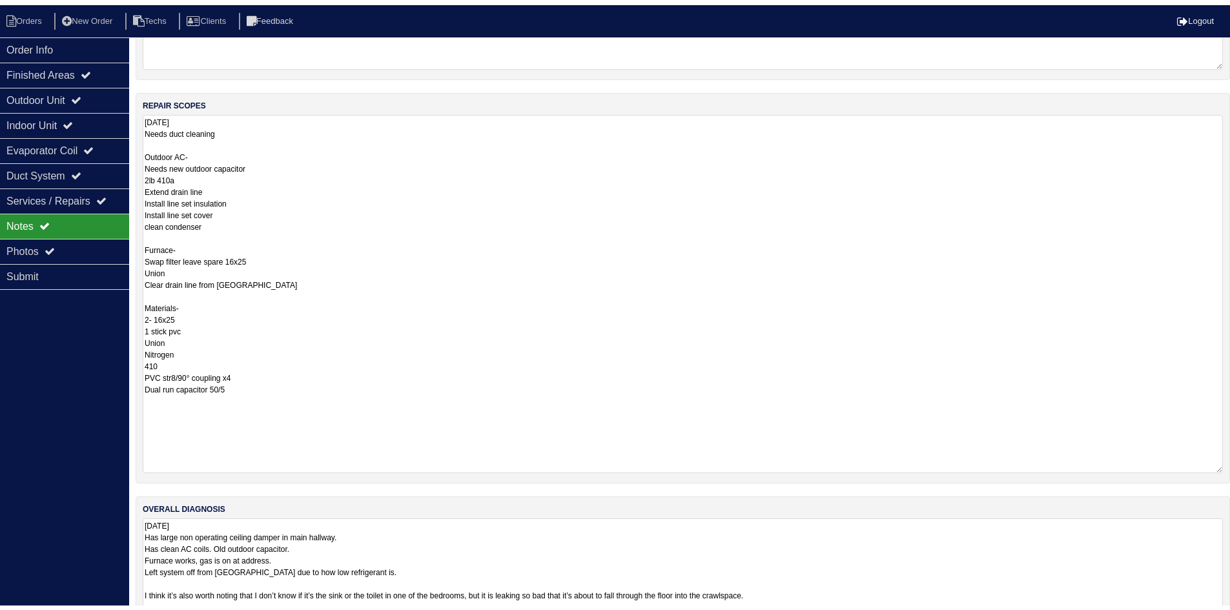
scroll to position [194, 0]
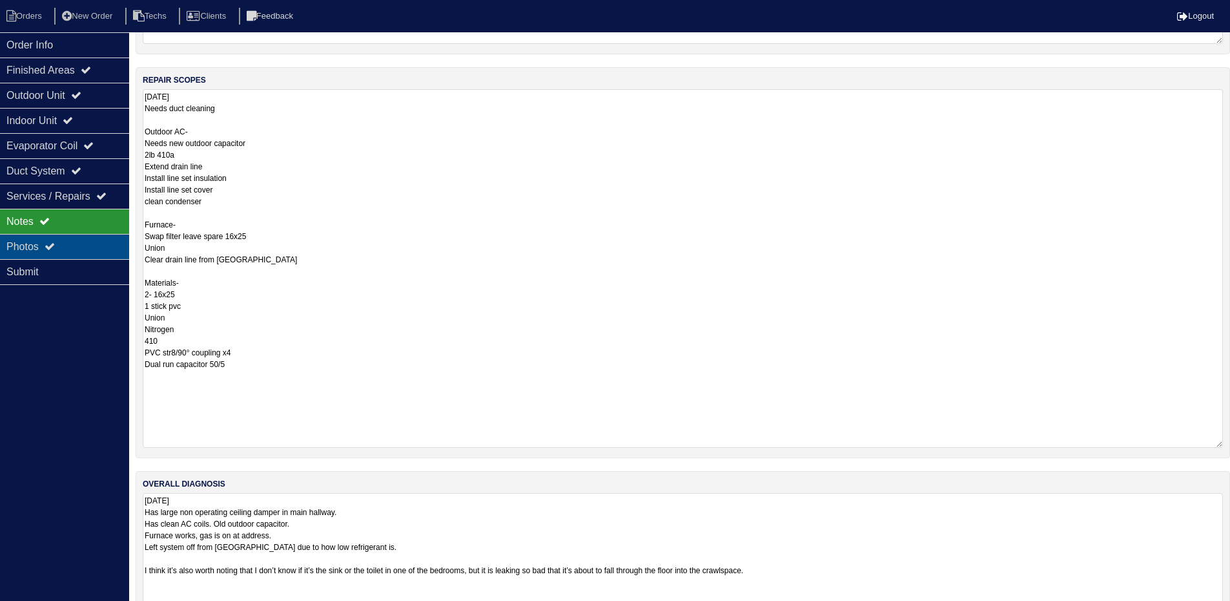
click at [74, 249] on div "Photos" at bounding box center [64, 246] width 129 height 25
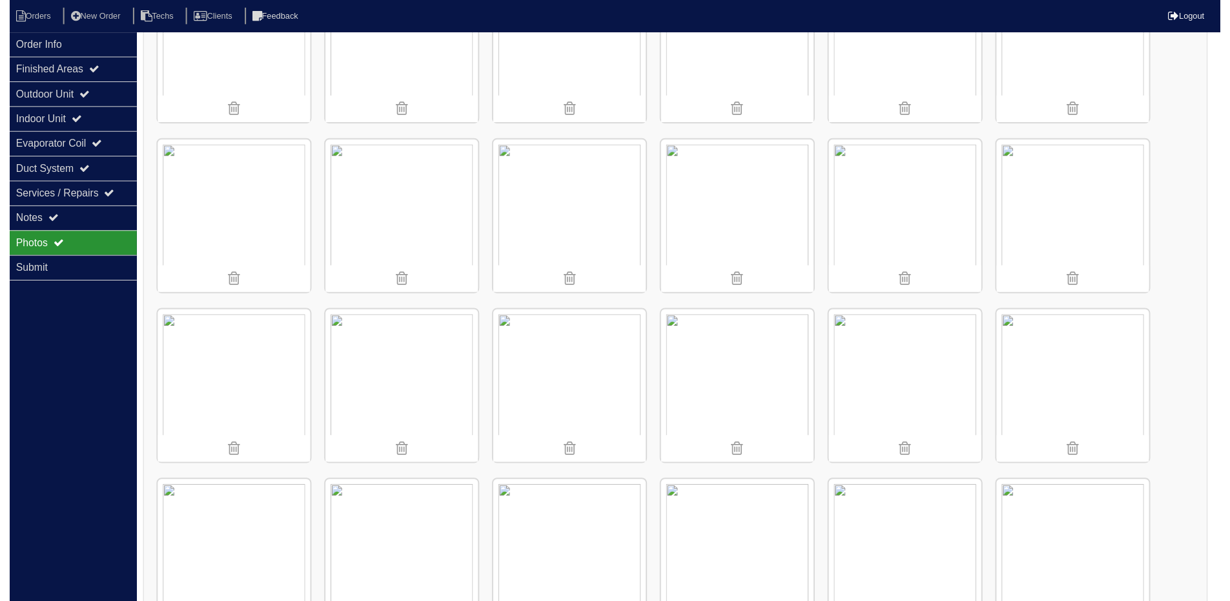
scroll to position [241, 0]
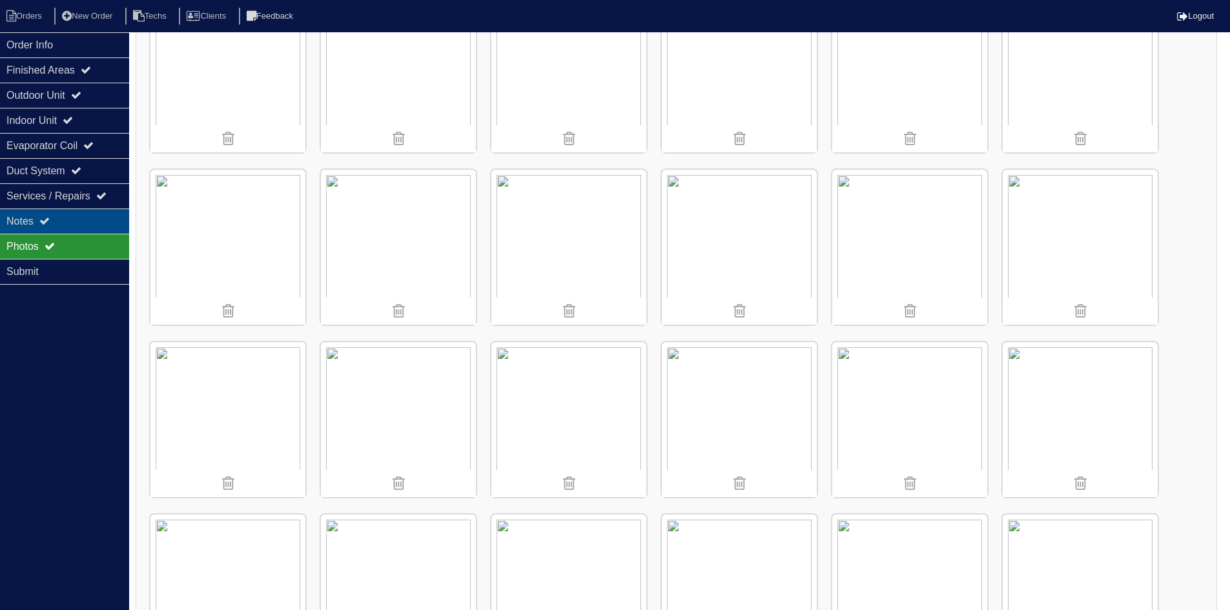
click at [17, 219] on div "Notes" at bounding box center [64, 221] width 129 height 25
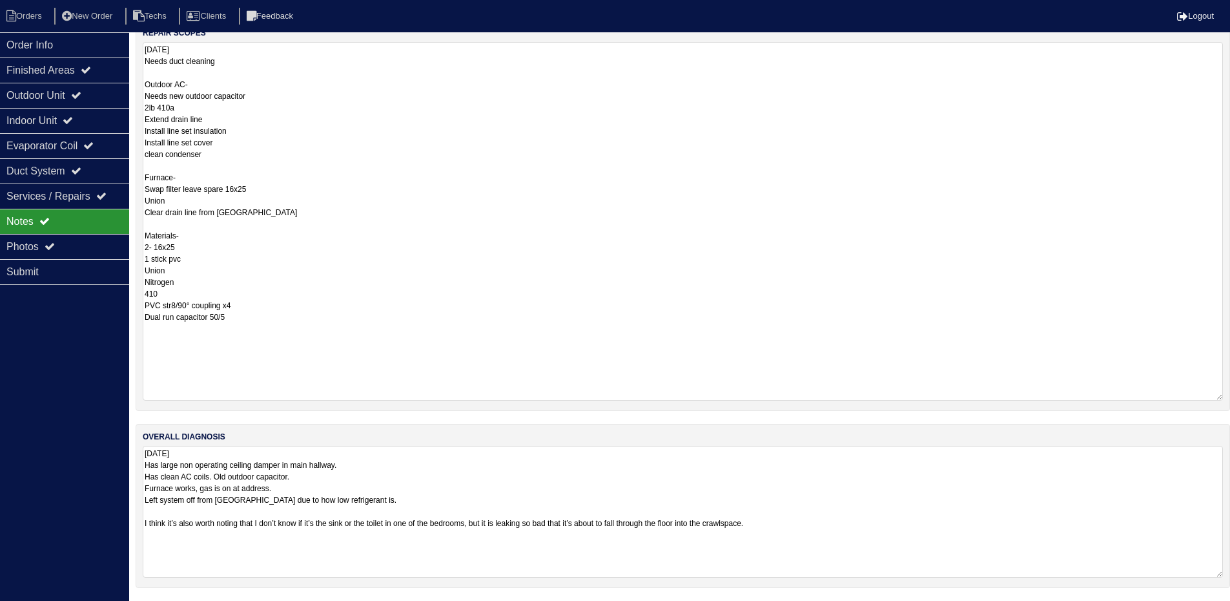
scroll to position [240, 0]
drag, startPoint x: 226, startPoint y: 156, endPoint x: 141, endPoint y: 152, distance: 84.7
click at [141, 152] on div "repair scopes [DATE] Needs duct cleaning Outdoor AC- Needs new outdoor capacito…" at bounding box center [683, 215] width 1095 height 389
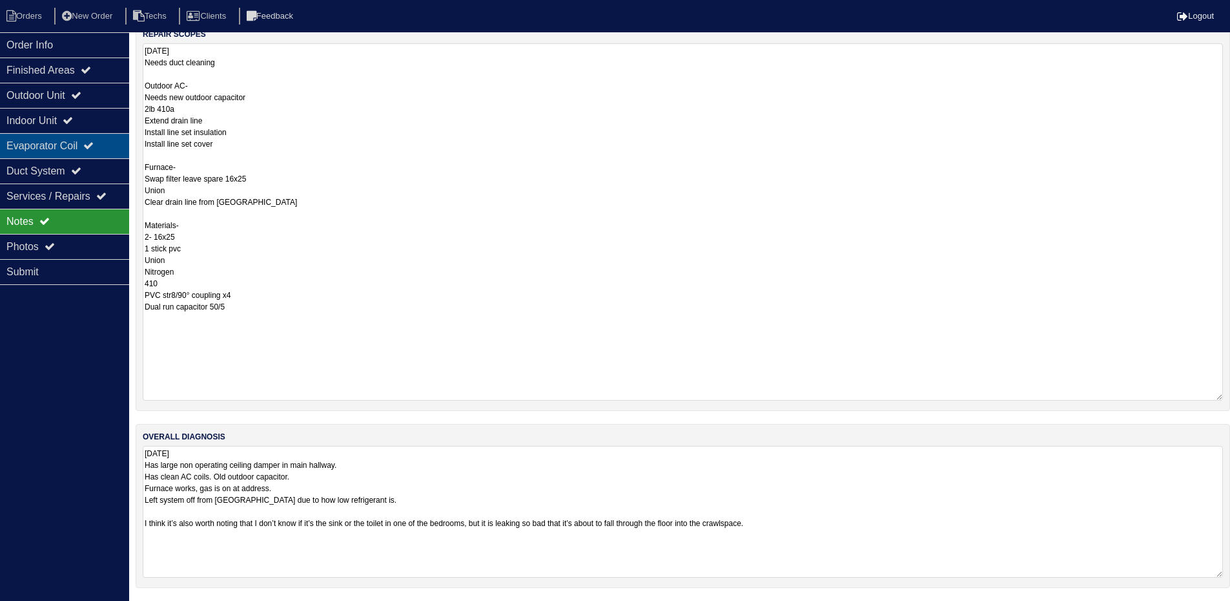
type textarea "[DATE] Needs duct cleaning Outdoor AC- Needs new outdoor capacitor 2lb 410a Ext…"
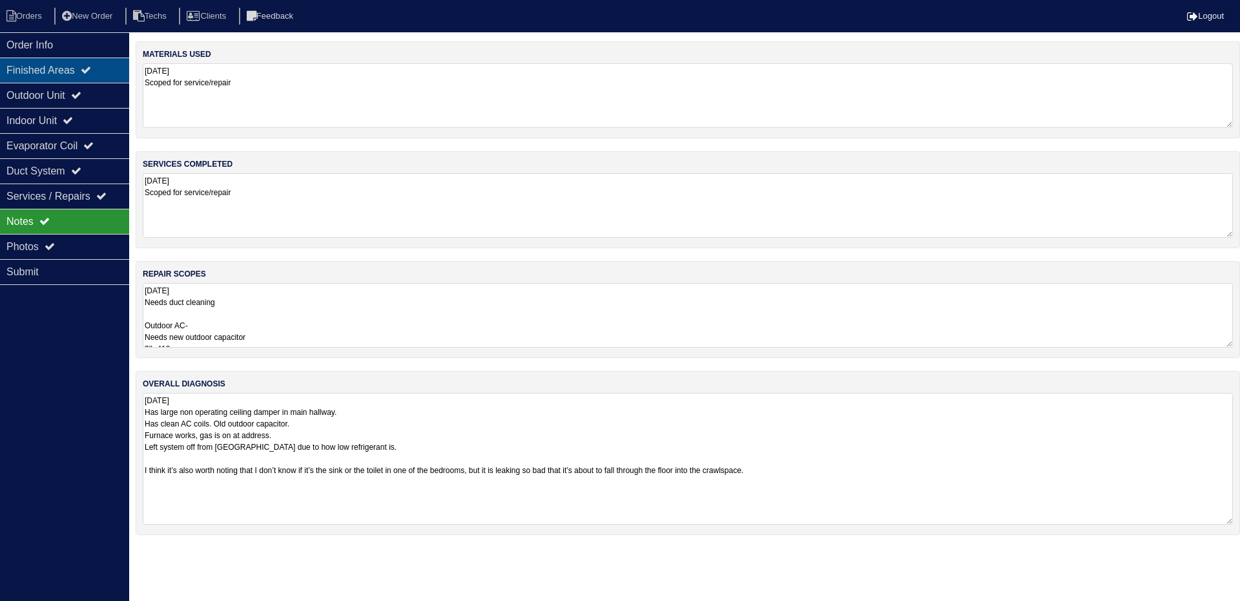
click at [47, 67] on div "Finished Areas" at bounding box center [64, 69] width 129 height 25
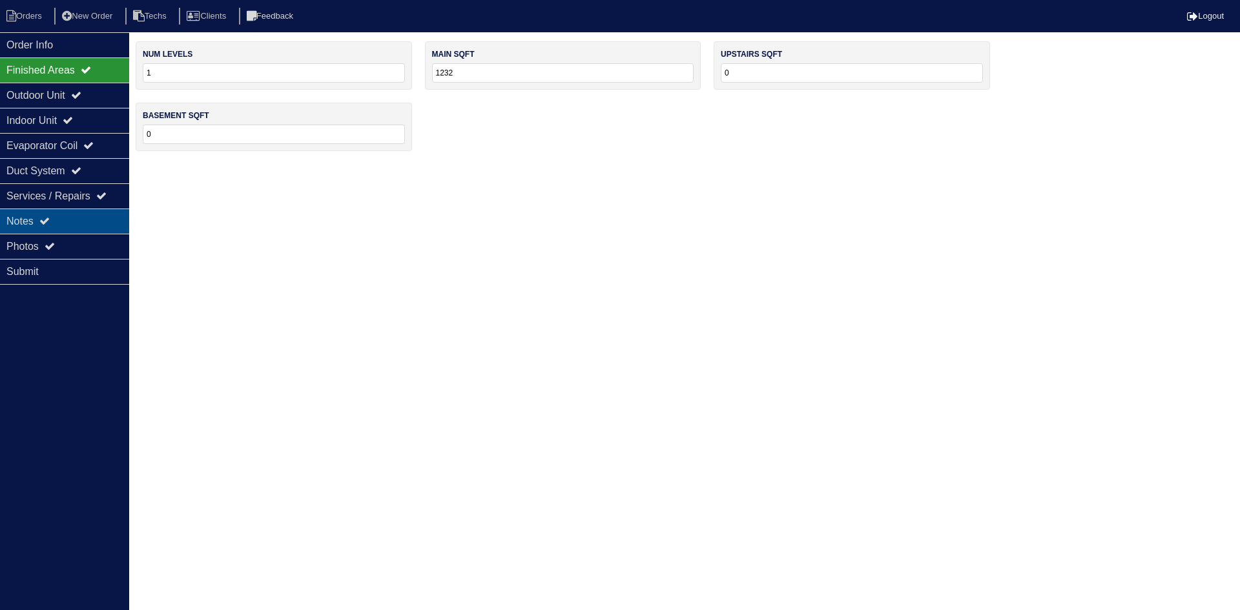
click at [90, 216] on div "Notes" at bounding box center [64, 221] width 129 height 25
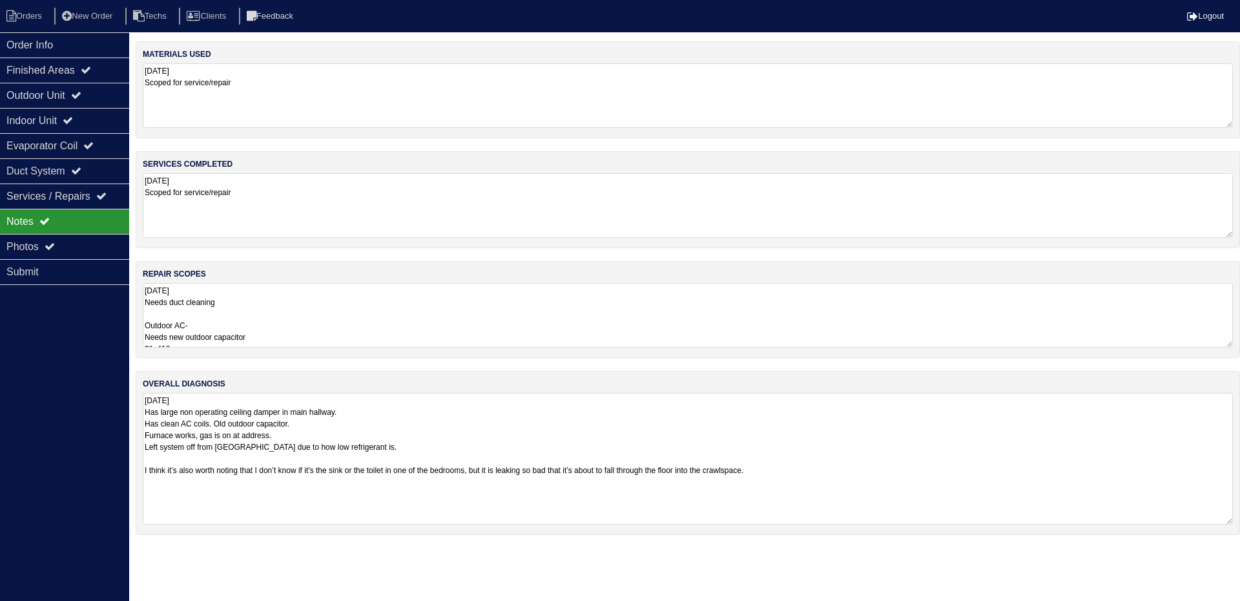
click at [389, 312] on textarea "[DATE] Needs duct cleaning Outdoor AC- Needs new outdoor capacitor 2lb 410a Ext…" at bounding box center [688, 315] width 1090 height 65
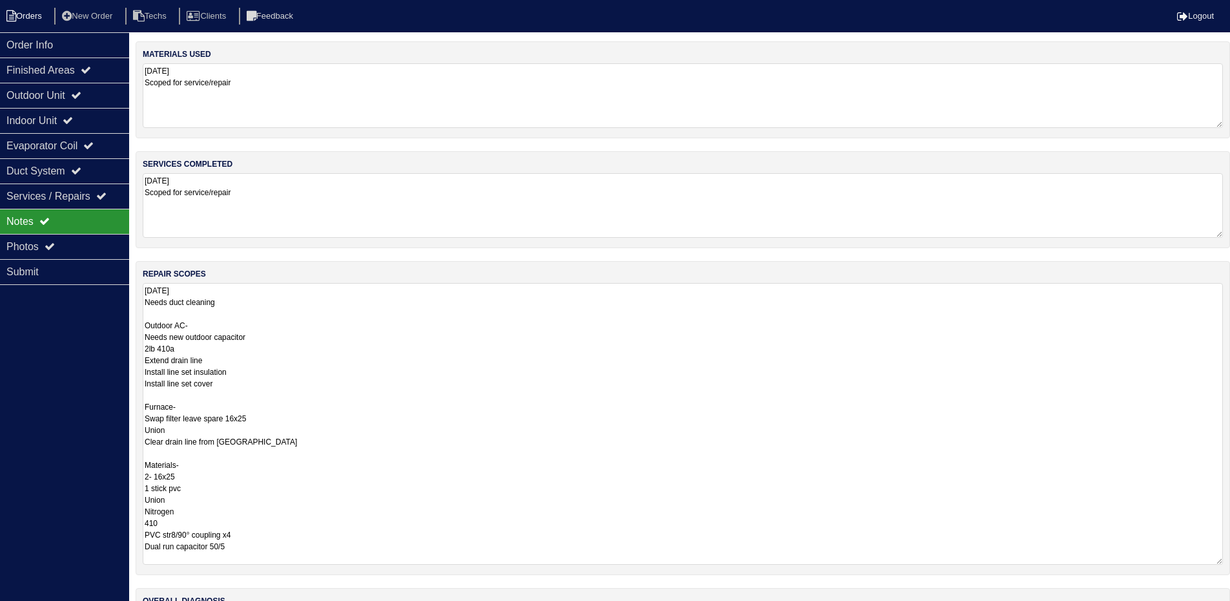
click at [21, 13] on li "Orders" at bounding box center [26, 16] width 52 height 17
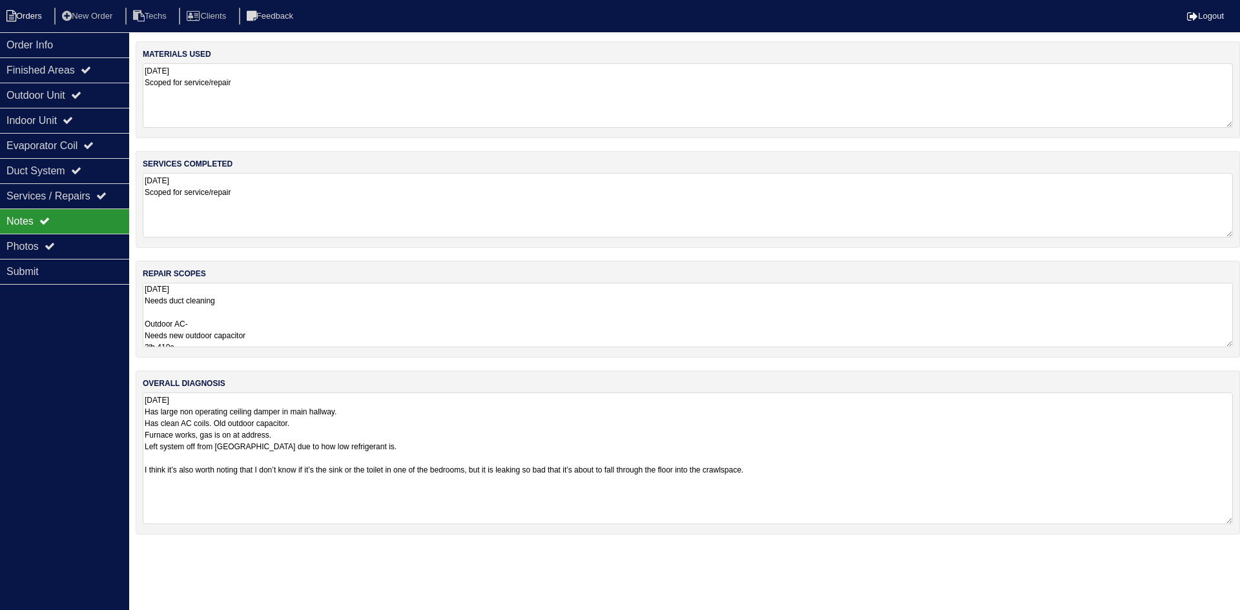
select select "15"
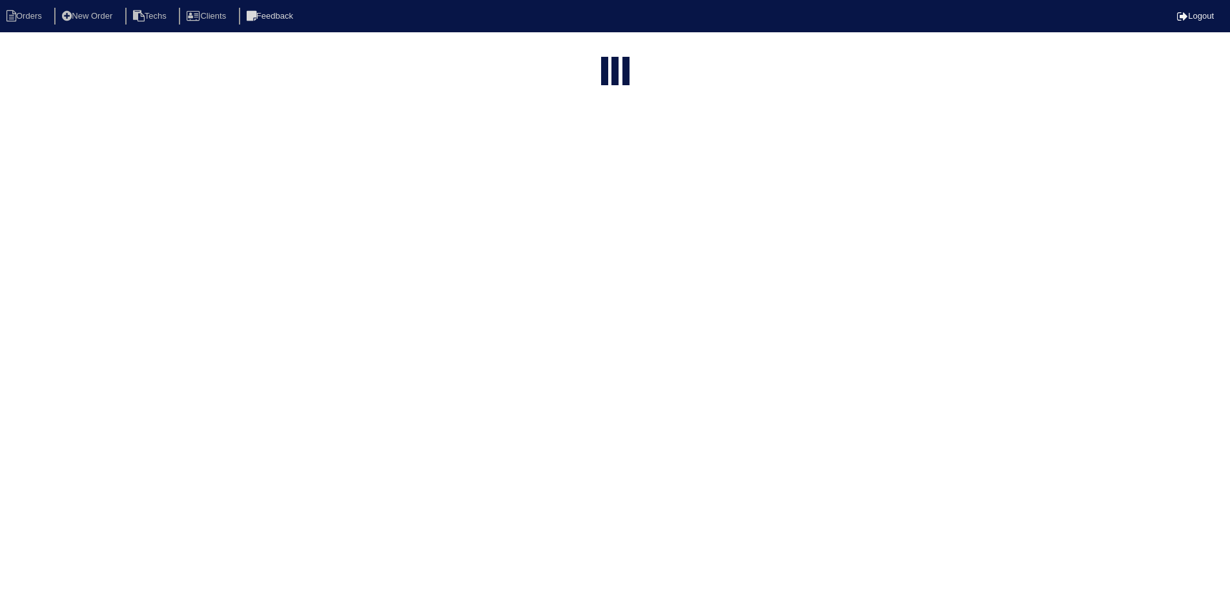
select select "field complete"
select select "need to quote"
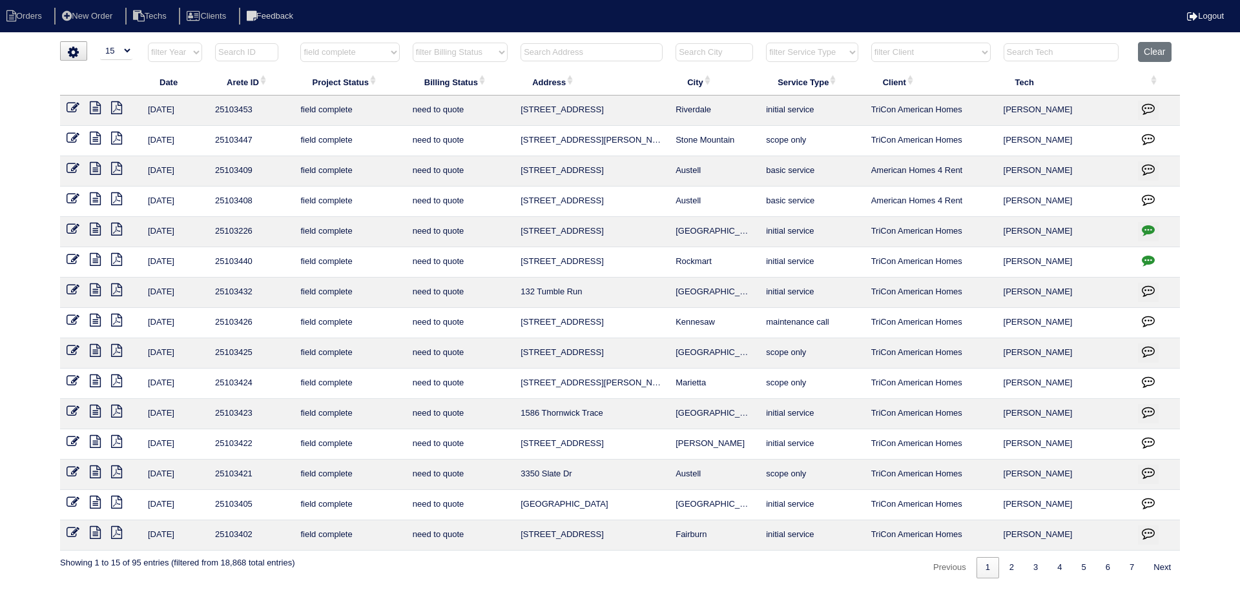
click at [568, 52] on input "text" at bounding box center [592, 52] width 142 height 18
type input "3515"
select select "field complete"
select select "need to quote"
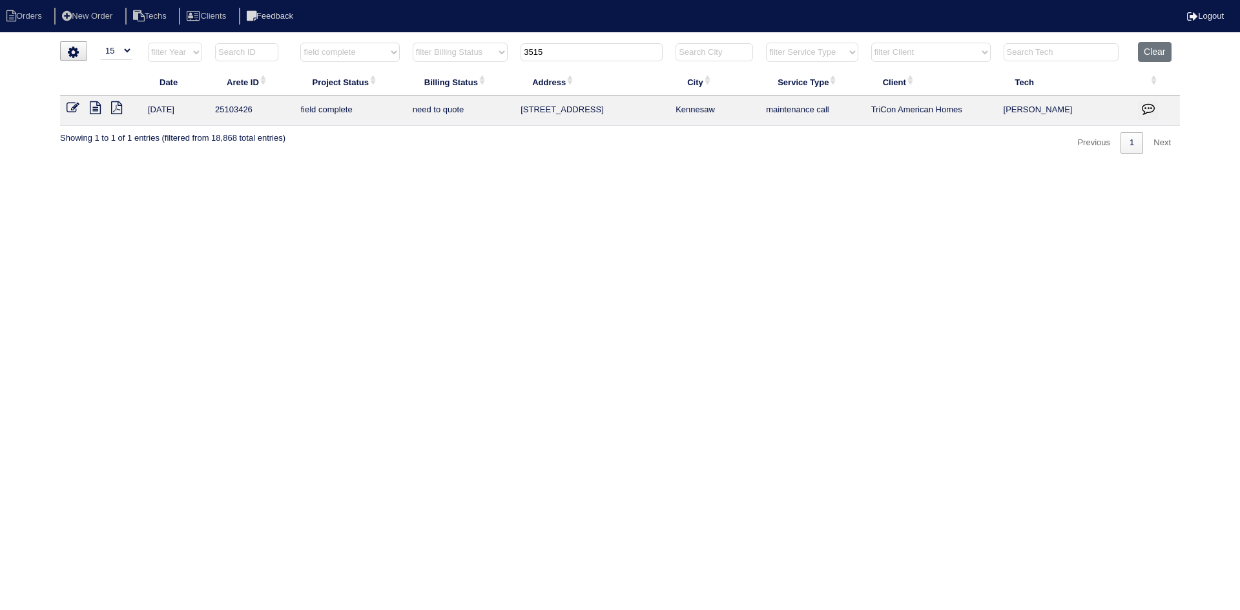
type input "3515"
click at [95, 106] on icon at bounding box center [95, 107] width 11 height 13
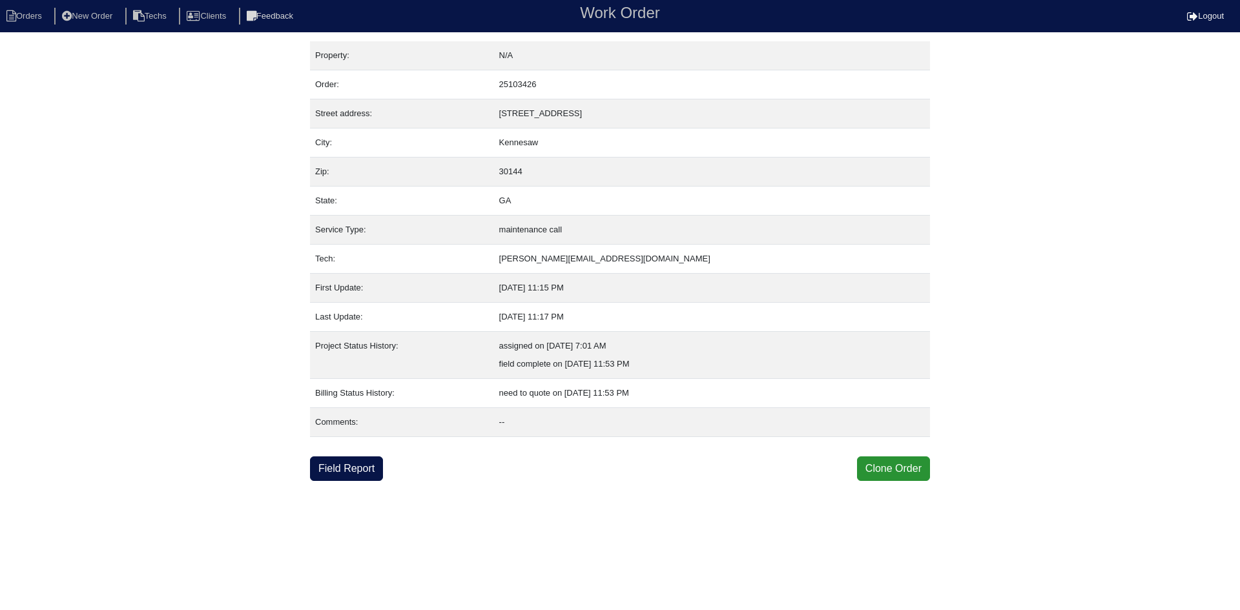
drag, startPoint x: 349, startPoint y: 466, endPoint x: 299, endPoint y: 466, distance: 49.7
click at [349, 466] on link "Field Report" at bounding box center [346, 469] width 73 height 25
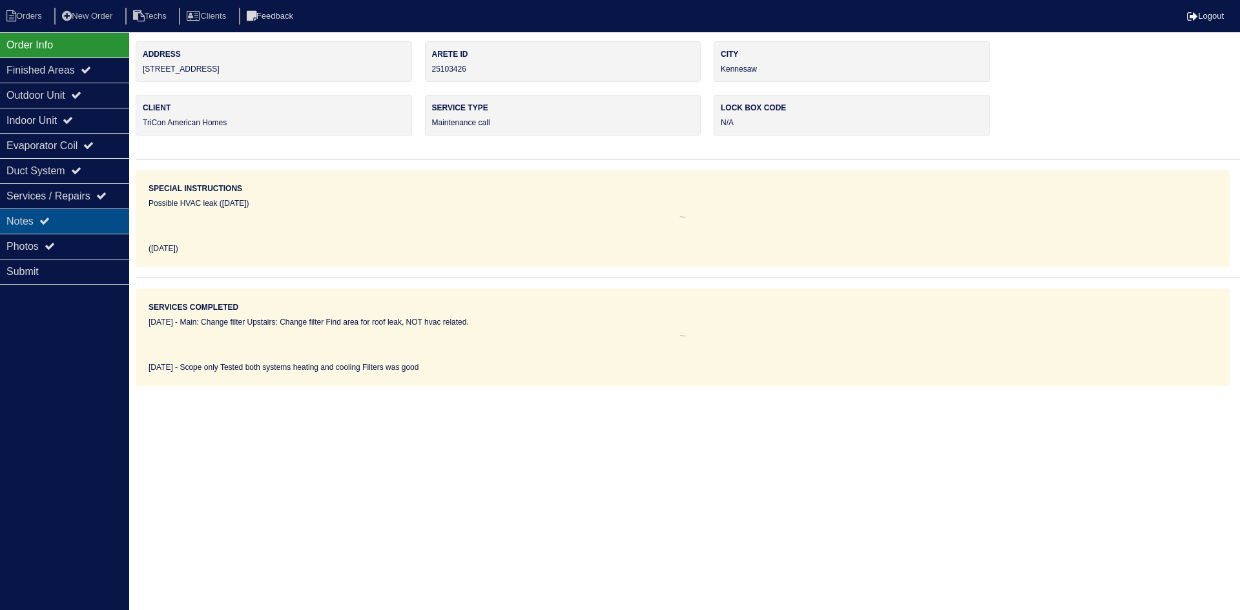
click at [56, 220] on div "Notes" at bounding box center [64, 221] width 129 height 25
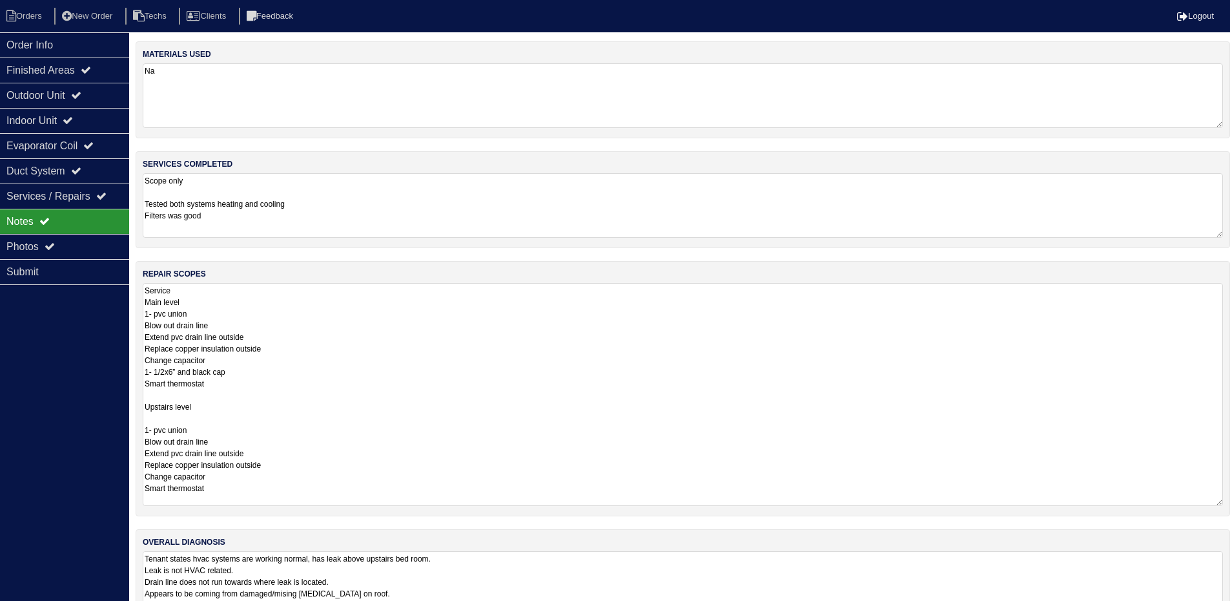
drag, startPoint x: 1228, startPoint y: 344, endPoint x: 1237, endPoint y: 502, distance: 158.5
click at [1230, 502] on html "Orders New Order Techs Clients Feedback Logout Orders New Order Users Clients M…" at bounding box center [615, 319] width 1230 height 639
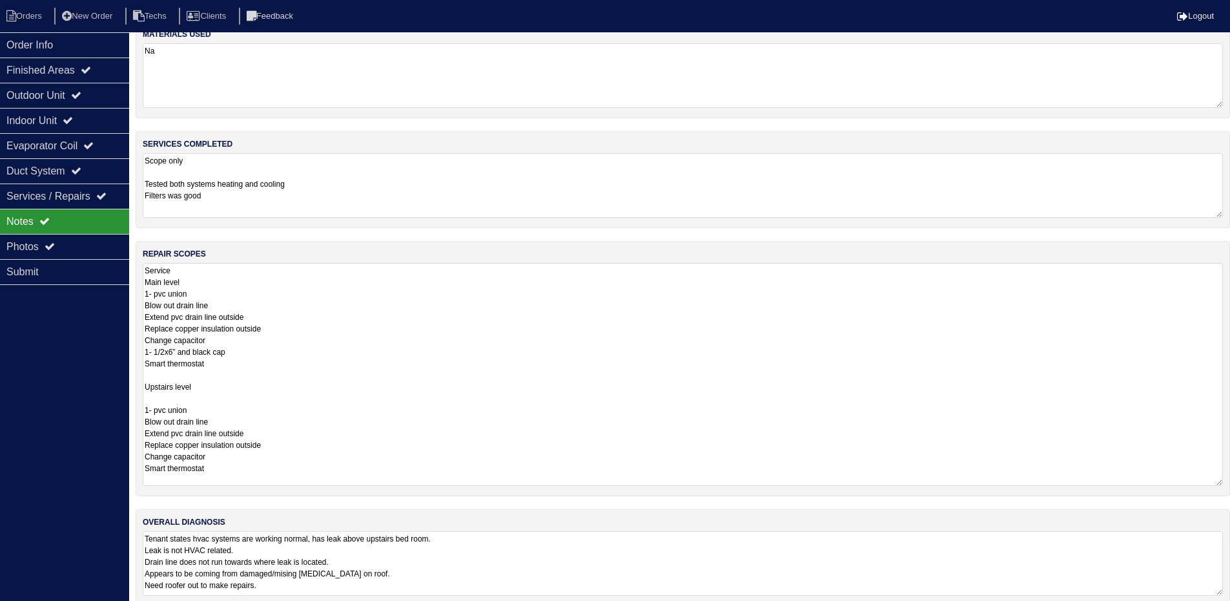
scroll to position [38, 0]
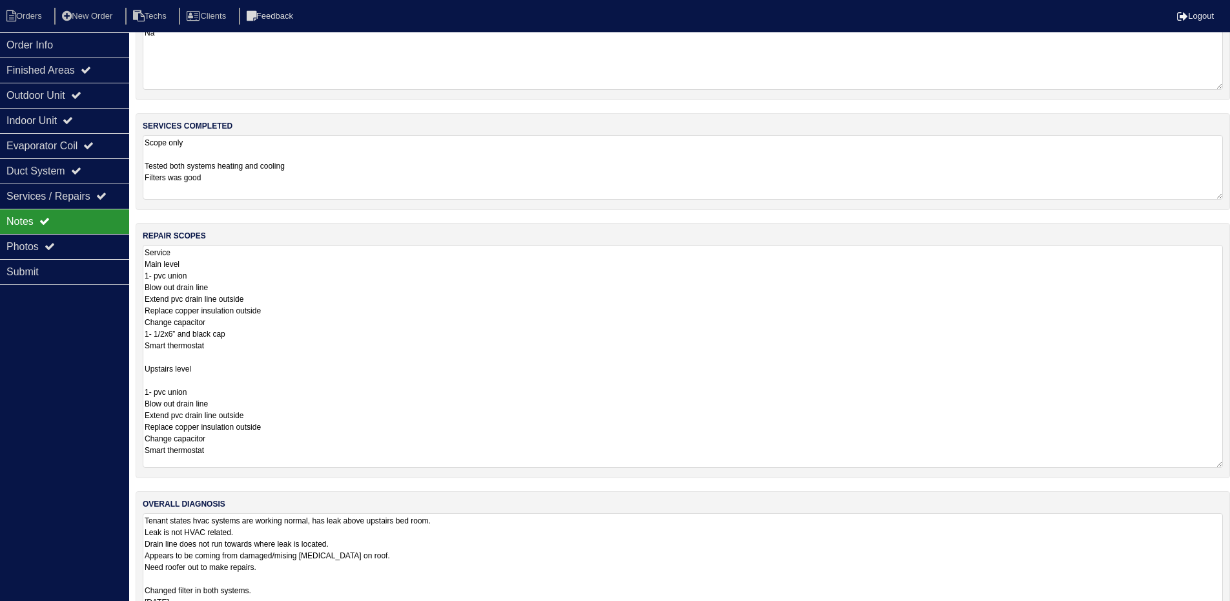
drag, startPoint x: 1219, startPoint y: 574, endPoint x: 1229, endPoint y: 641, distance: 67.2
click at [1229, 610] on html "Orders New Order Techs Clients Feedback Logout Orders New Order Users Clients M…" at bounding box center [615, 314] width 1230 height 705
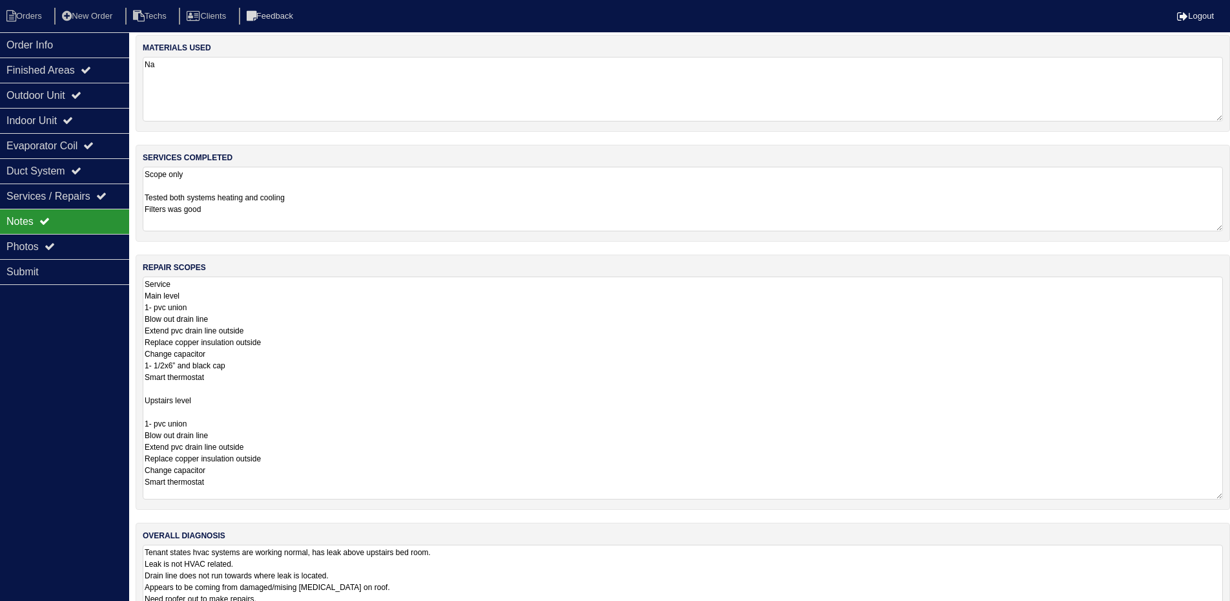
scroll to position [0, 0]
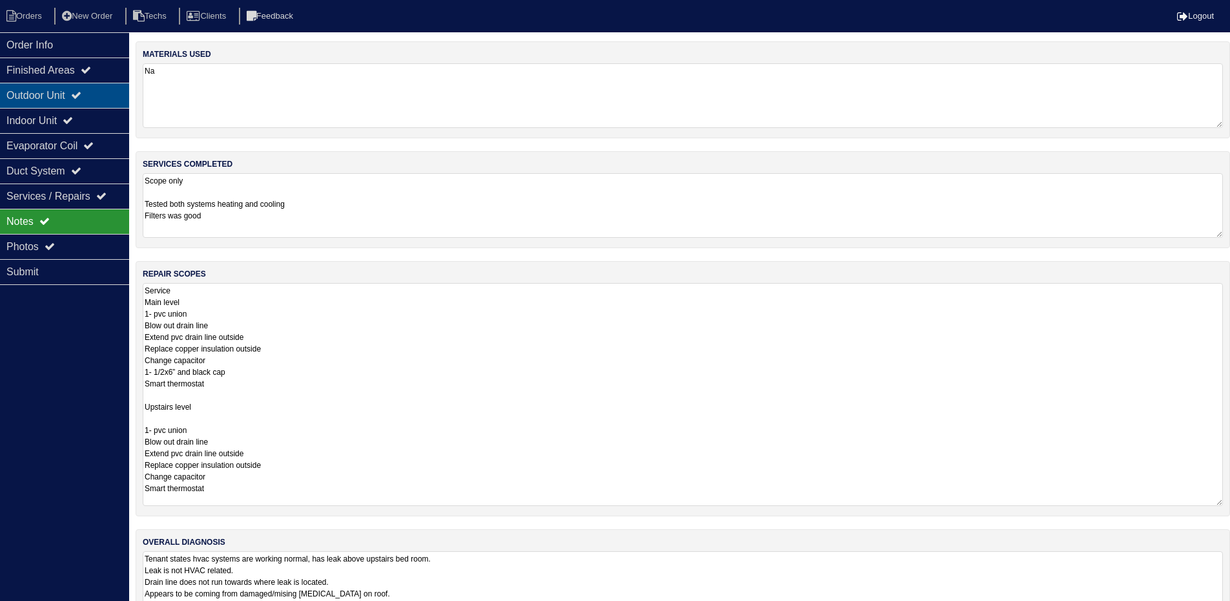
click at [81, 92] on icon at bounding box center [76, 95] width 10 height 10
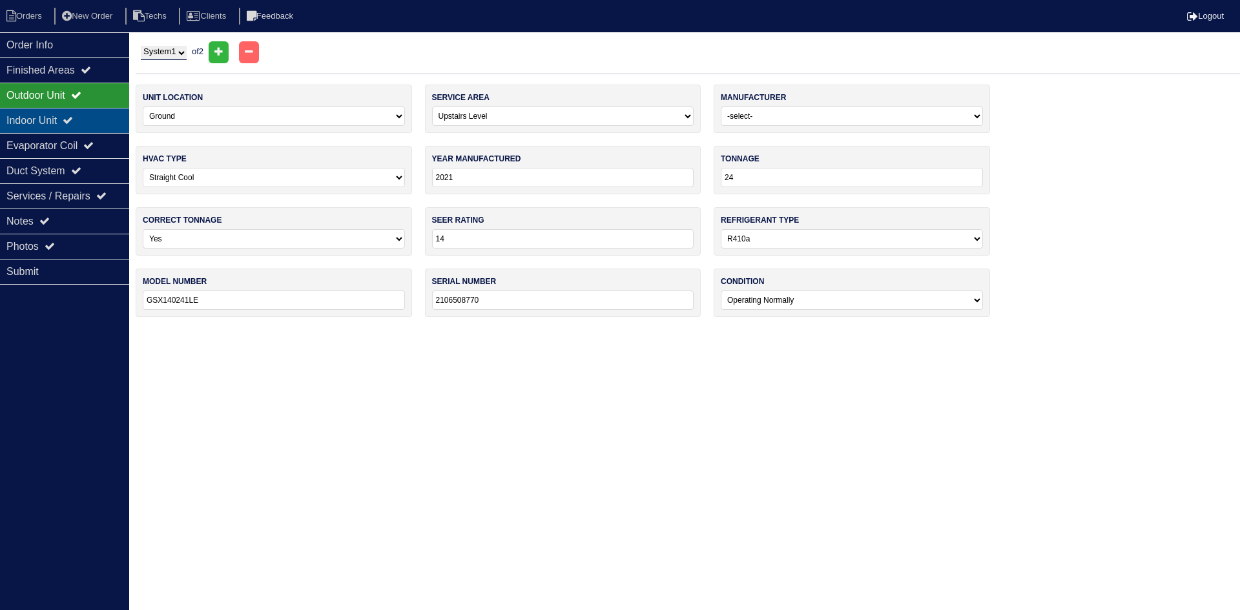
click at [102, 116] on div "Indoor Unit" at bounding box center [64, 120] width 129 height 25
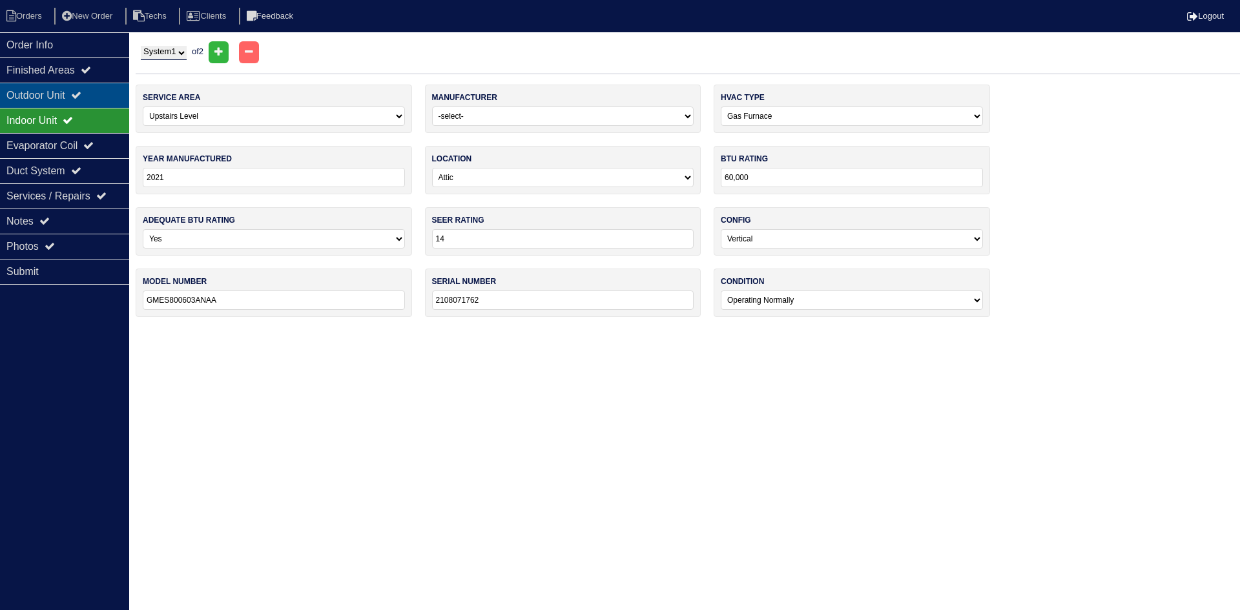
click at [81, 94] on icon at bounding box center [76, 95] width 10 height 10
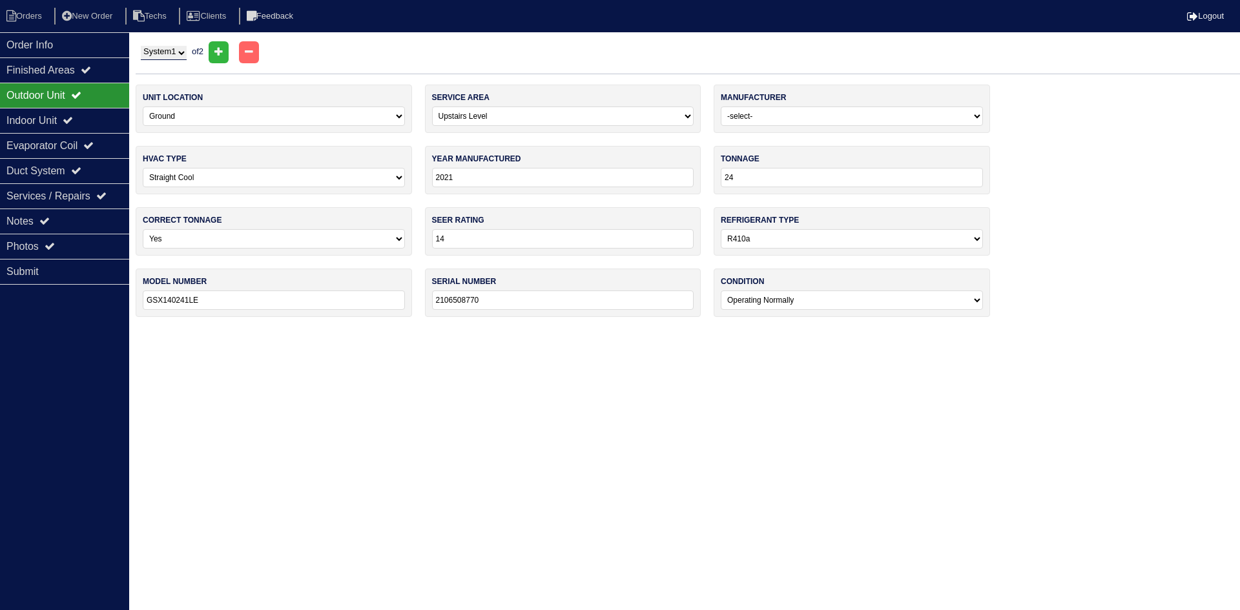
click at [152, 52] on select "System 1 System 2" at bounding box center [164, 53] width 46 height 14
select select "2"
click at [141, 46] on select "System 1 System 2" at bounding box center [164, 53] width 46 height 14
select select "0"
type input "2106508771"
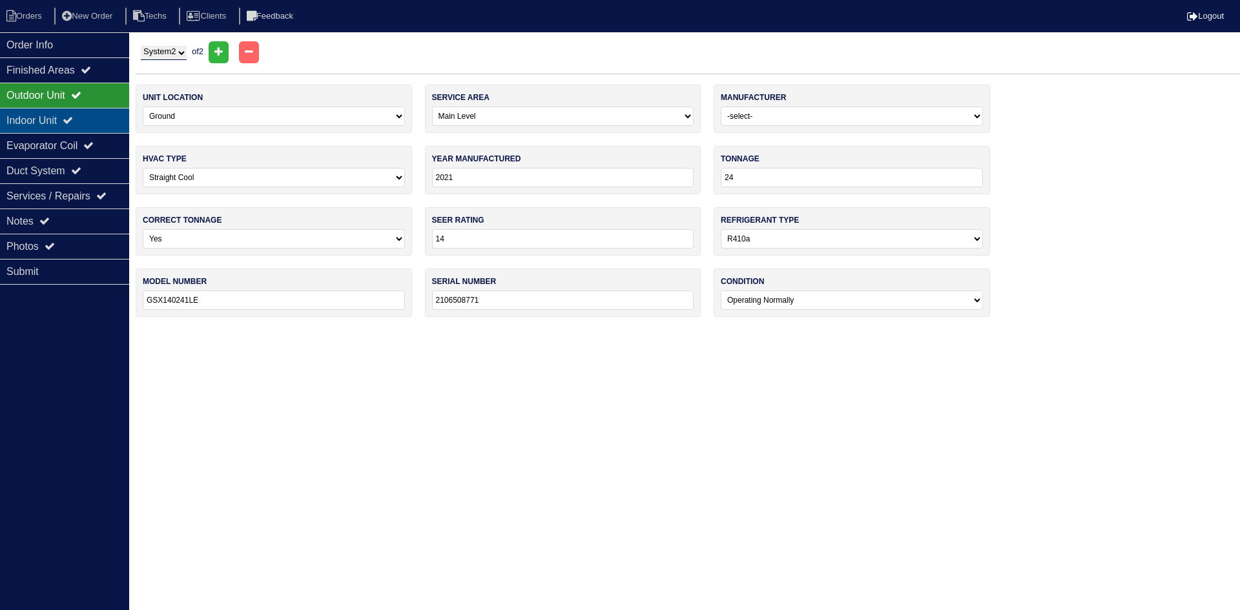
click at [94, 113] on div "Indoor Unit" at bounding box center [64, 120] width 129 height 25
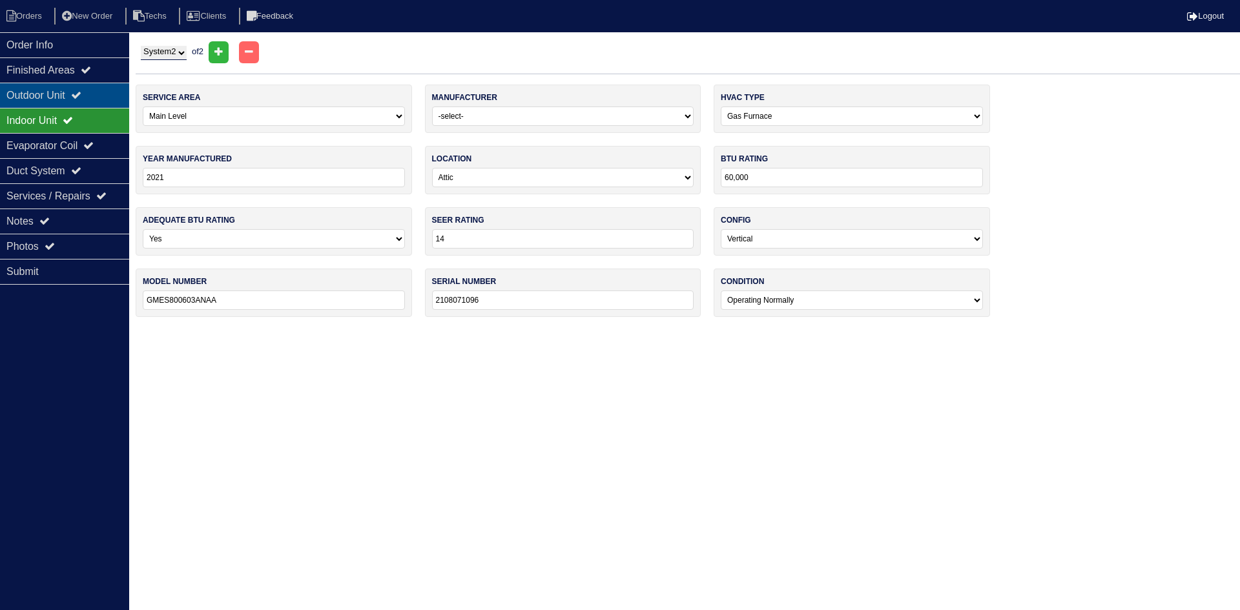
click at [82, 88] on div "Outdoor Unit" at bounding box center [64, 95] width 129 height 25
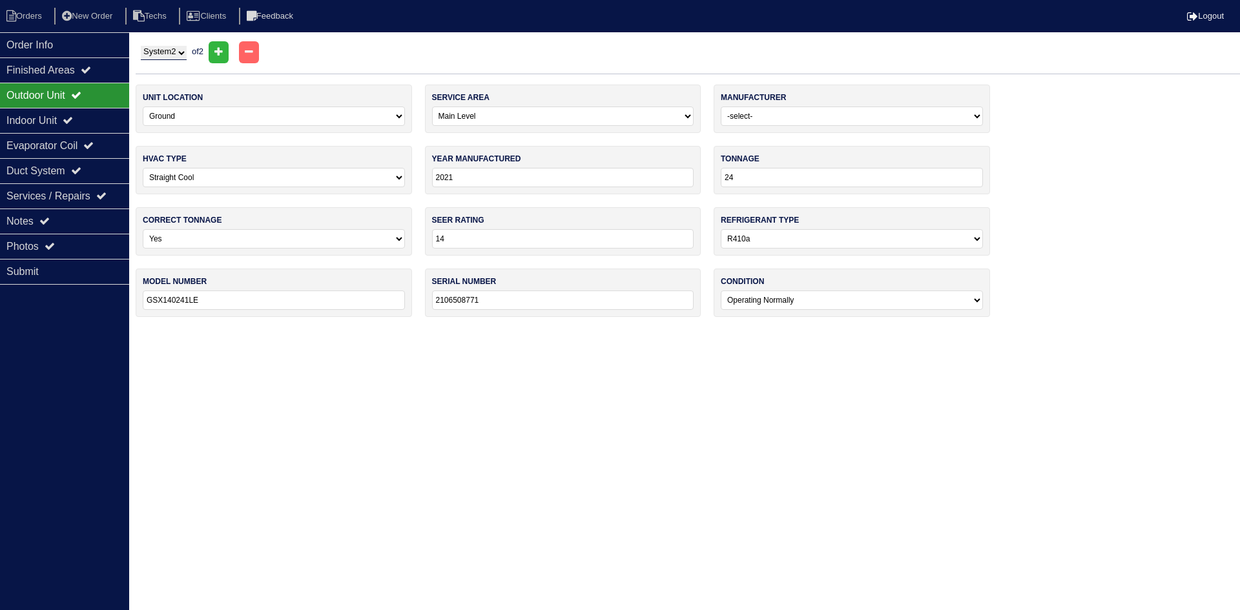
drag, startPoint x: 74, startPoint y: 212, endPoint x: 325, endPoint y: 260, distance: 256.2
click at [74, 212] on div "Notes" at bounding box center [64, 221] width 129 height 25
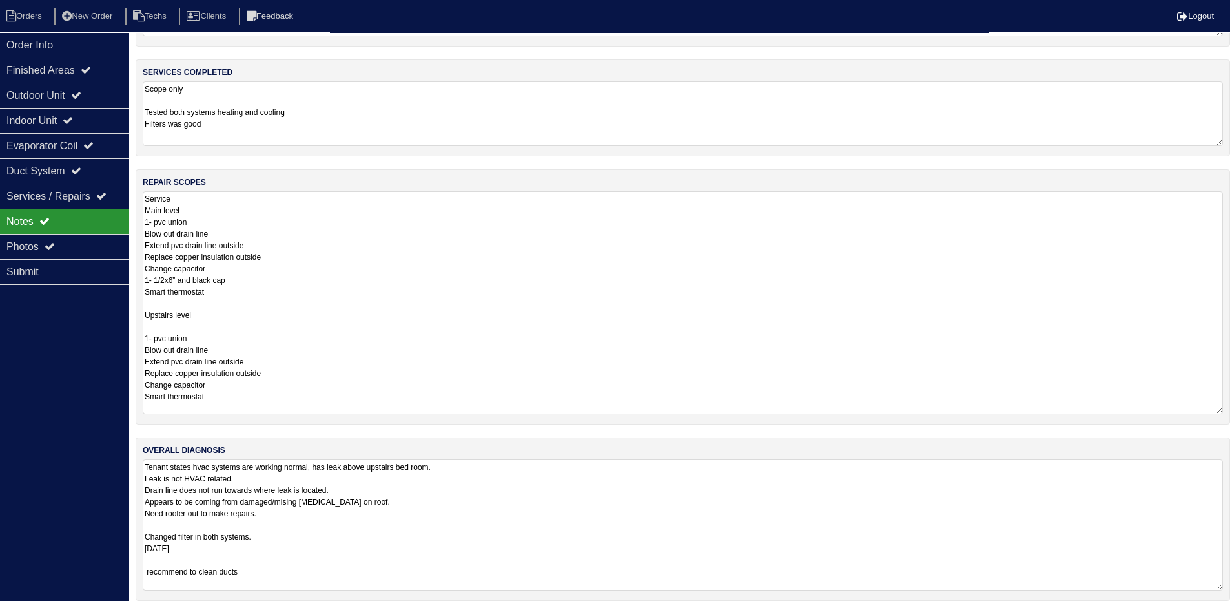
scroll to position [105, 0]
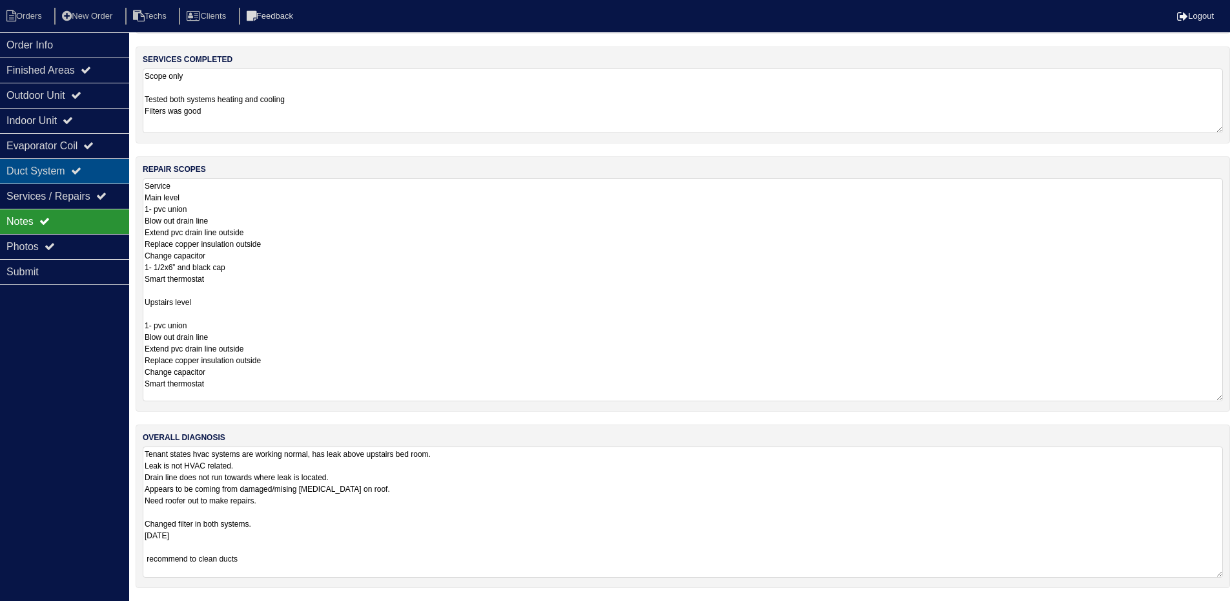
click at [53, 170] on div "Duct System" at bounding box center [64, 170] width 129 height 25
select select "2"
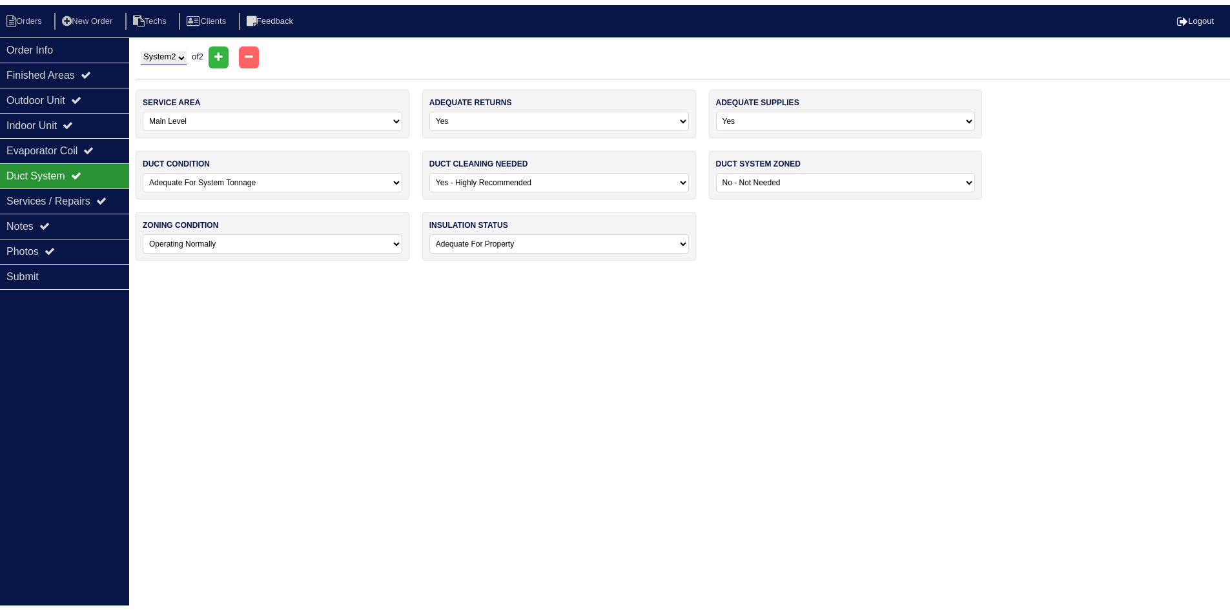
scroll to position [0, 0]
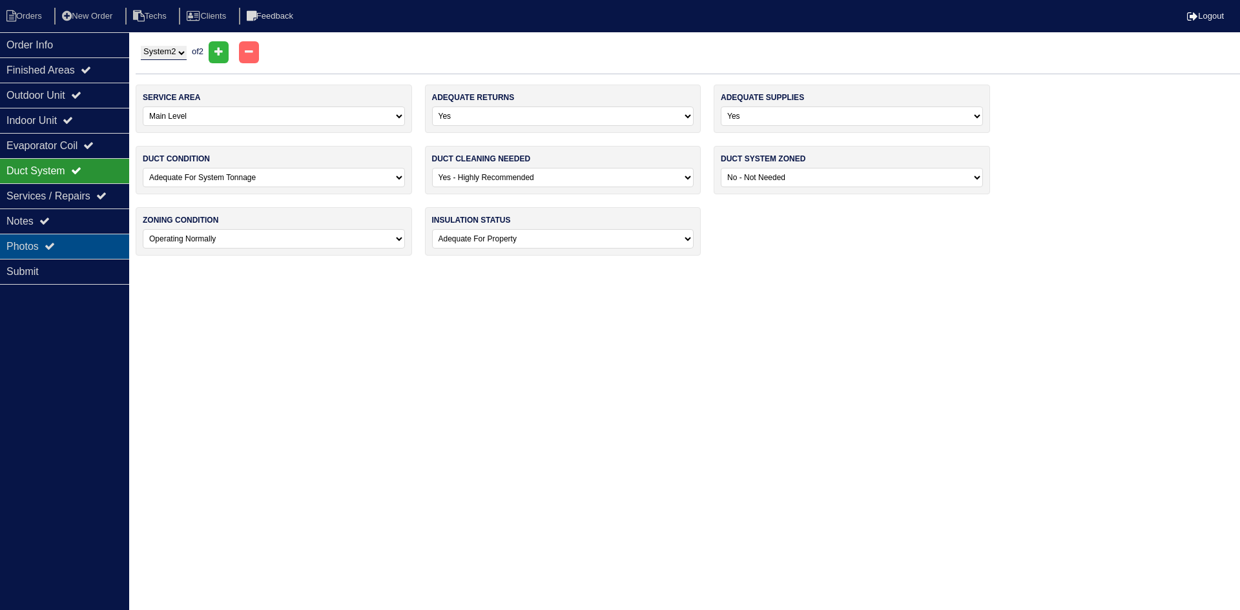
click at [68, 249] on div "Photos" at bounding box center [64, 246] width 129 height 25
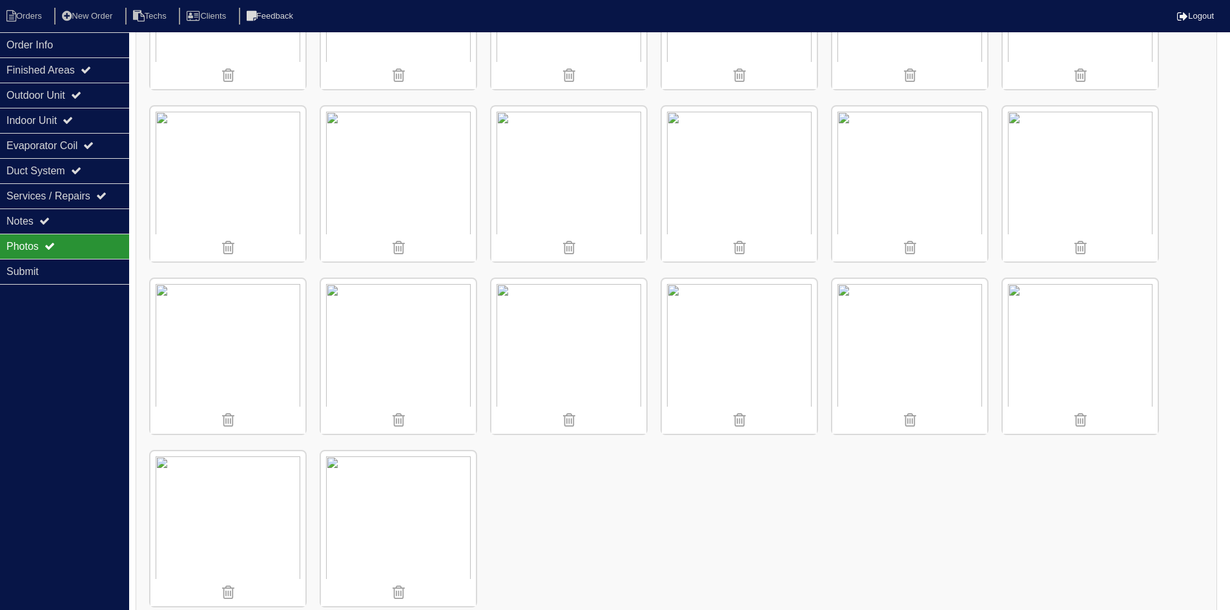
scroll to position [1358, 0]
